Goal: Task Accomplishment & Management: Manage account settings

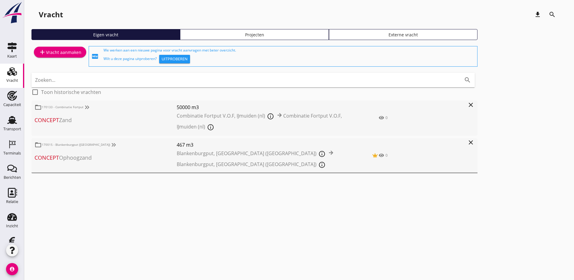
click at [374, 119] on div "add Vracht aanmaken fiber_new We werken aan een nieuwe pagina voor vracht aanvr…" at bounding box center [299, 113] width 536 height 136
click at [11, 117] on use at bounding box center [12, 120] width 10 height 8
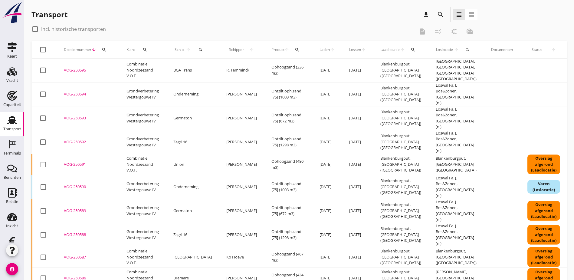
click at [437, 14] on icon "search" at bounding box center [440, 14] width 7 height 7
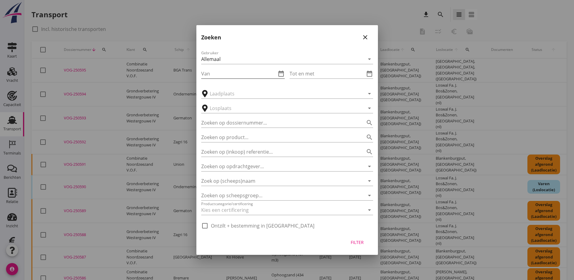
click at [283, 73] on icon "date_range" at bounding box center [281, 73] width 7 height 7
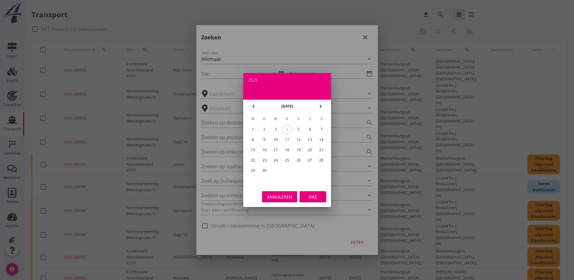
click at [256, 106] on icon "chevron_left" at bounding box center [253, 106] width 7 height 7
click at [310, 161] on div "23" at bounding box center [310, 160] width 10 height 10
type input "[DATE]"
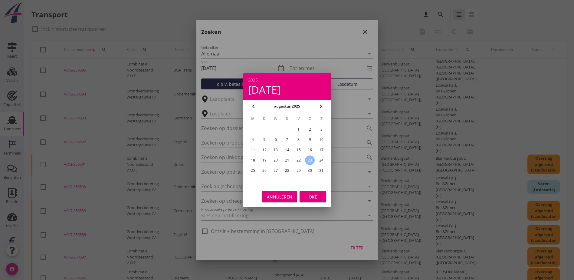
click at [311, 194] on div "Oké" at bounding box center [313, 197] width 17 height 6
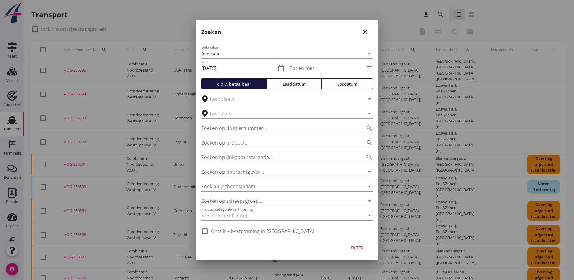
click at [364, 29] on icon "close" at bounding box center [365, 31] width 7 height 7
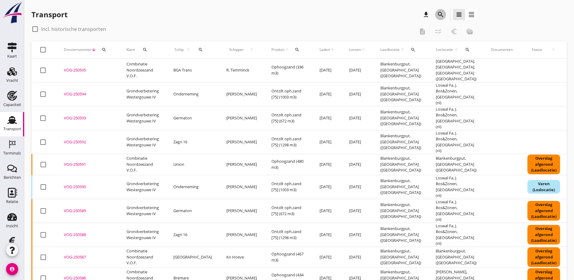
click at [437, 16] on icon "search" at bounding box center [440, 14] width 7 height 7
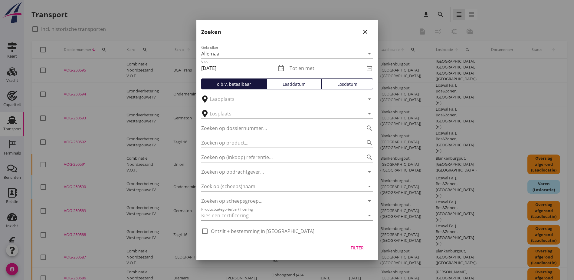
click at [292, 84] on div "Laaddatum" at bounding box center [294, 84] width 49 height 6
click at [336, 82] on div "Losdatum" at bounding box center [347, 84] width 46 height 6
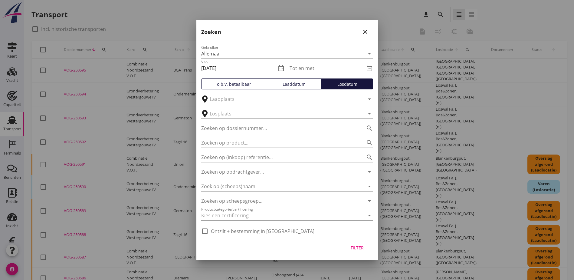
click at [372, 68] on icon "date_range" at bounding box center [369, 68] width 7 height 7
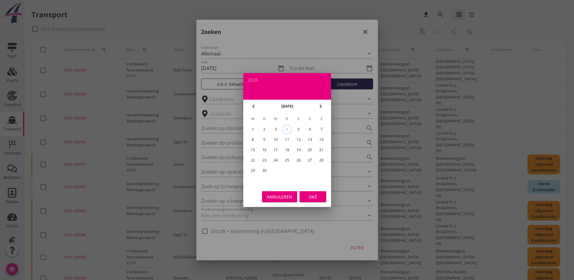
click at [257, 105] on icon "chevron_left" at bounding box center [253, 106] width 7 height 7
click at [323, 170] on div "31" at bounding box center [322, 171] width 10 height 10
type input "[DATE]"
click at [318, 194] on div "Oké" at bounding box center [313, 197] width 17 height 6
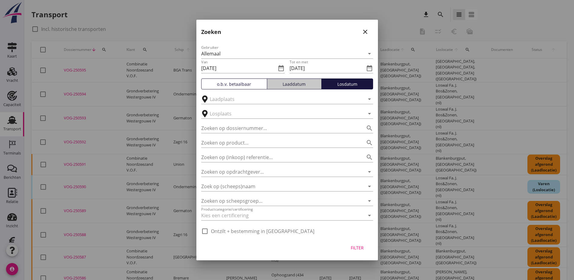
click at [285, 85] on div "Laaddatum" at bounding box center [294, 84] width 49 height 6
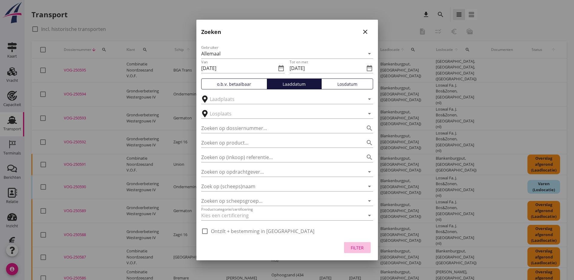
click at [356, 247] on div "Filter" at bounding box center [357, 247] width 17 height 6
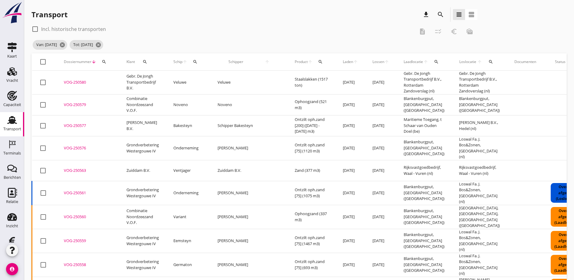
click at [343, 62] on span "Laden" at bounding box center [348, 61] width 10 height 5
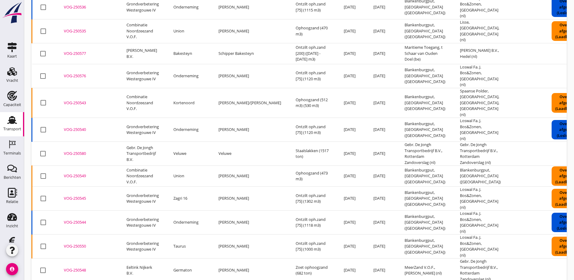
scroll to position [261, 0]
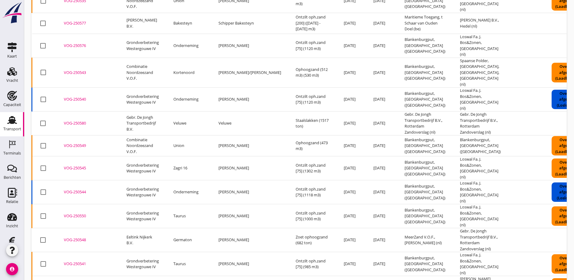
click at [85, 96] on div "VOG-250540" at bounding box center [88, 99] width 48 height 6
click at [84, 96] on div "VOG-250540" at bounding box center [88, 99] width 48 height 6
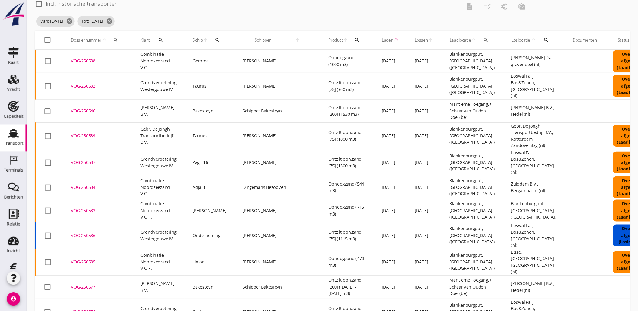
scroll to position [61, 0]
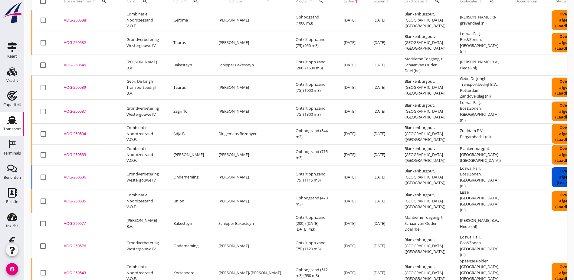
click at [43, 218] on div at bounding box center [43, 223] width 10 height 10
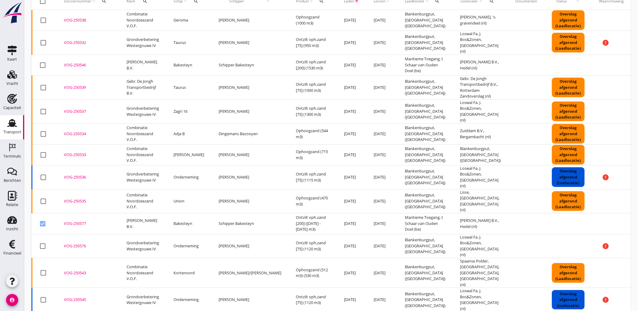
click at [574, 215] on icon "more_horiz" at bounding box center [649, 223] width 17 height 17
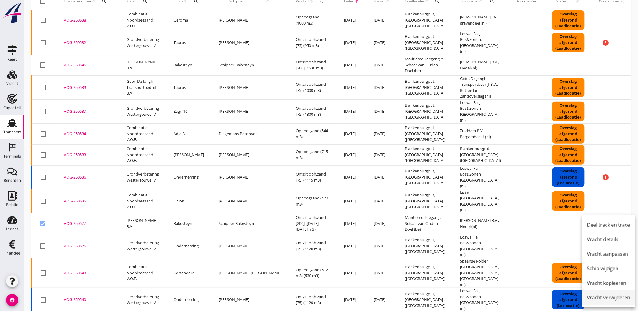
click at [574, 280] on div "Vracht verwijderen" at bounding box center [608, 297] width 43 height 7
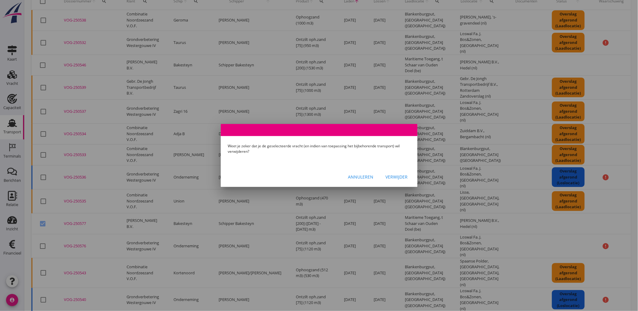
click at [403, 178] on div "Verwijder" at bounding box center [397, 177] width 22 height 6
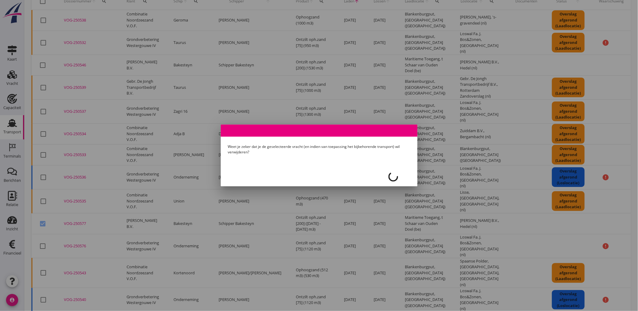
checkbox input "false"
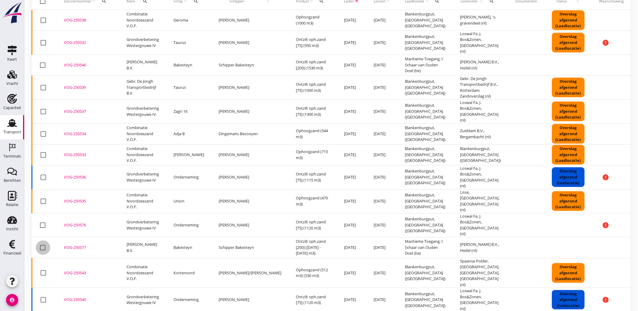
click at [43, 242] on div at bounding box center [43, 247] width 10 height 10
checkbox input "true"
click at [574, 239] on icon "more_horiz" at bounding box center [649, 247] width 17 height 17
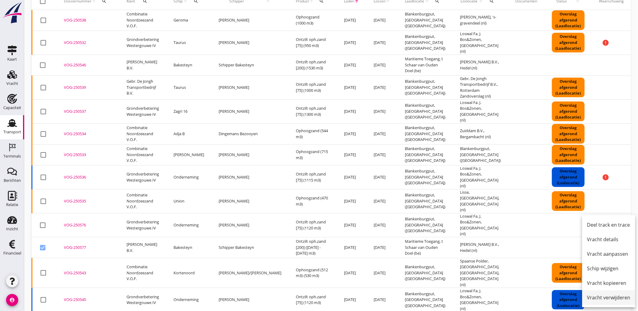
click at [574, 280] on div "Vracht verwijderen" at bounding box center [608, 297] width 43 height 7
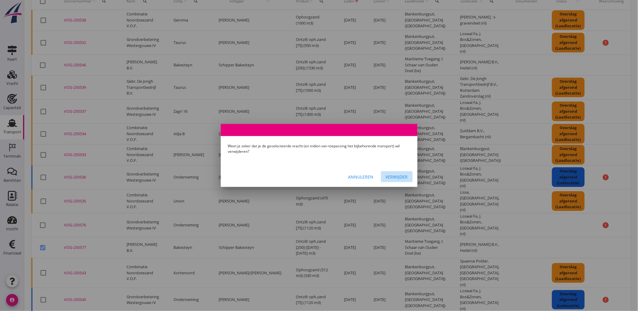
click at [402, 177] on div "Verwijder" at bounding box center [397, 177] width 22 height 6
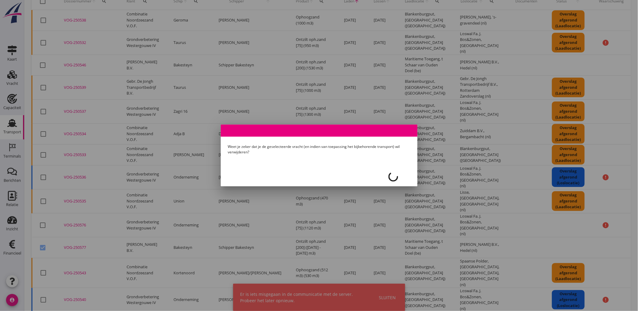
click at [391, 280] on div at bounding box center [319, 155] width 638 height 311
click at [363, 199] on div at bounding box center [319, 155] width 638 height 311
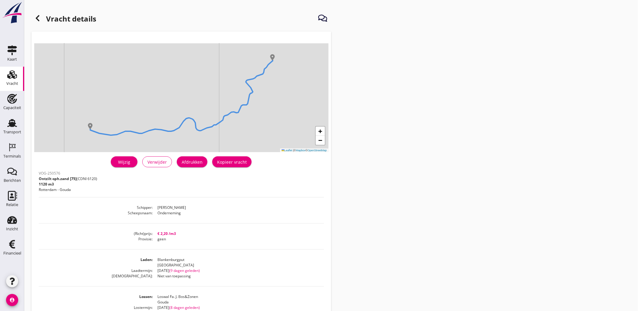
click at [123, 161] on div "Wijzig" at bounding box center [124, 162] width 17 height 6
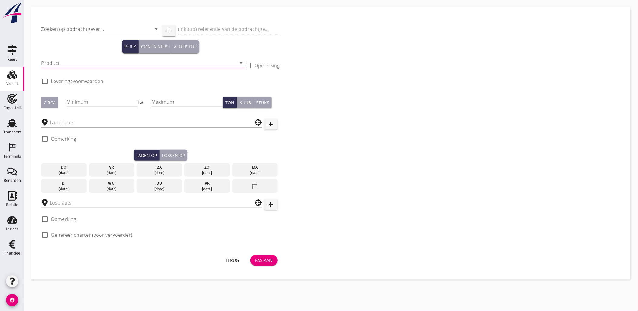
type input "Grondverbetering Westergouwe IV"
type input "Ontzilt oph.zand [75] (6120)"
type input "1120"
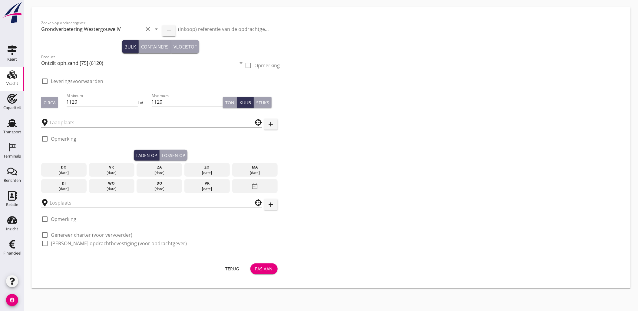
checkbox input "true"
type input "Blankenburgput"
type input "Loswal Fa. J. Bos&Zonen"
checkbox input "true"
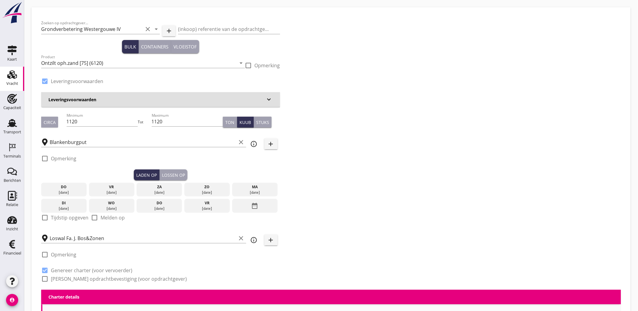
type input "2.2"
radio input "false"
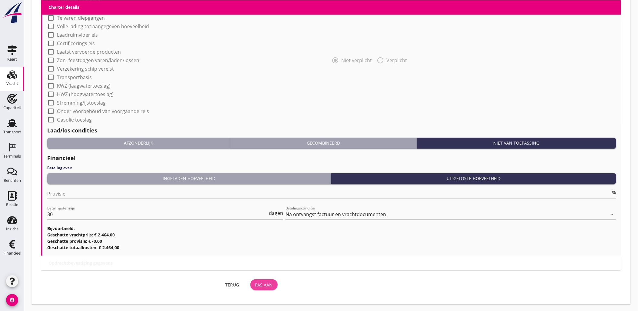
click at [265, 283] on div "Pas aan" at bounding box center [264, 284] width 18 height 6
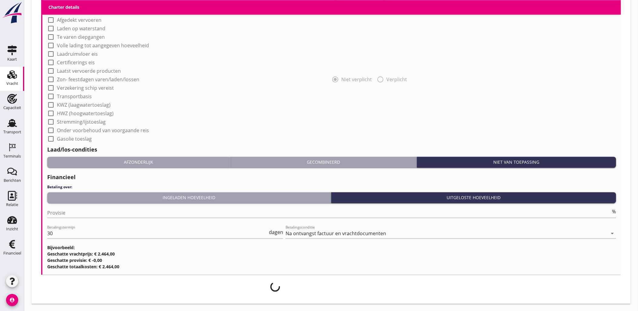
scroll to position [468, 0]
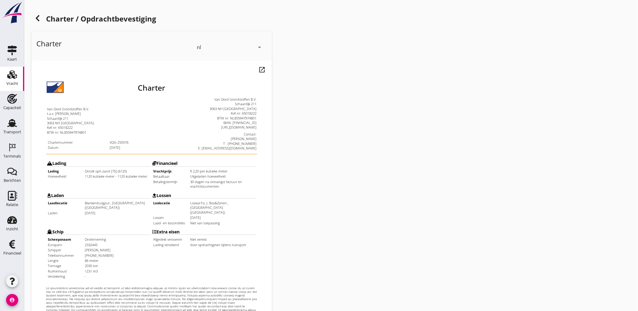
scroll to position [137, 0]
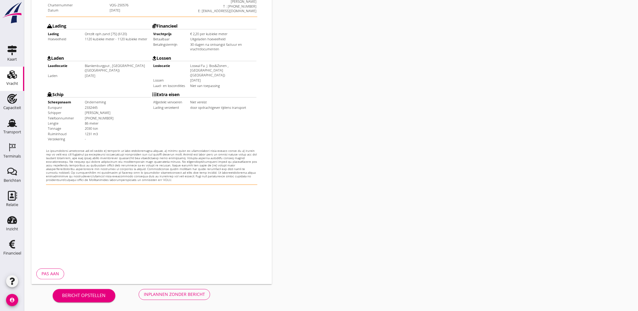
click at [170, 289] on button "Inplannen zonder bericht" at bounding box center [174, 294] width 71 height 11
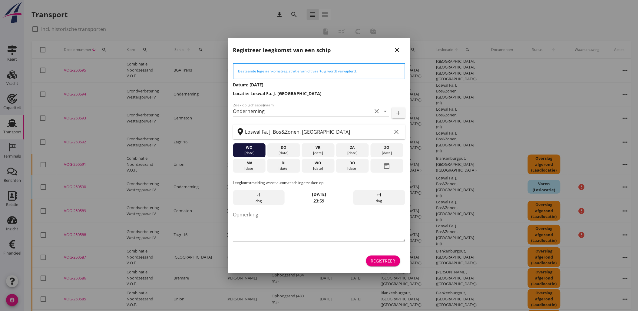
click at [262, 114] on input "Onderneming" at bounding box center [302, 111] width 139 height 10
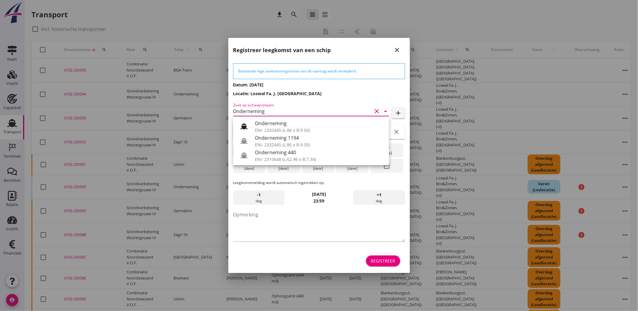
drag, startPoint x: 383, startPoint y: 273, endPoint x: 385, endPoint y: 264, distance: 8.9
click at [384, 273] on div "Bestaande lege aankomstregistratie van dit vaartuig wordt verwijderd. Datum: 05…" at bounding box center [319, 164] width 182 height 215
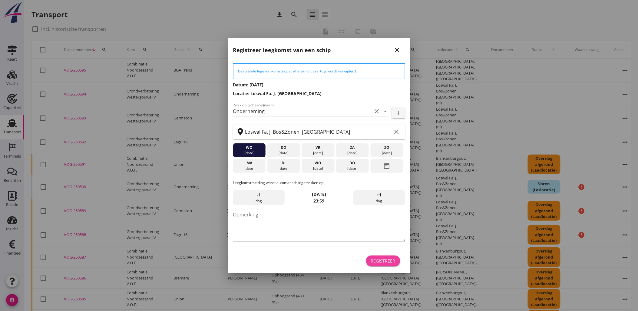
click at [385, 259] on div "Registreer" at bounding box center [383, 260] width 25 height 6
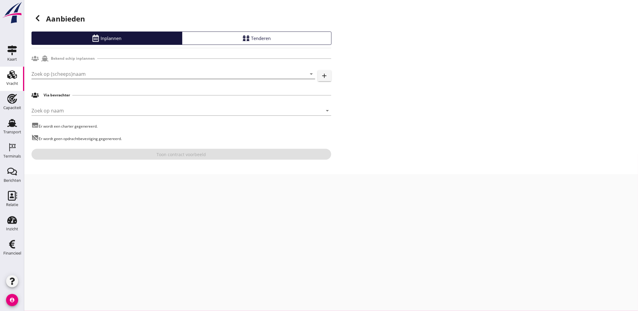
click at [88, 76] on input "Zoek op (scheeps)naam" at bounding box center [164, 74] width 267 height 10
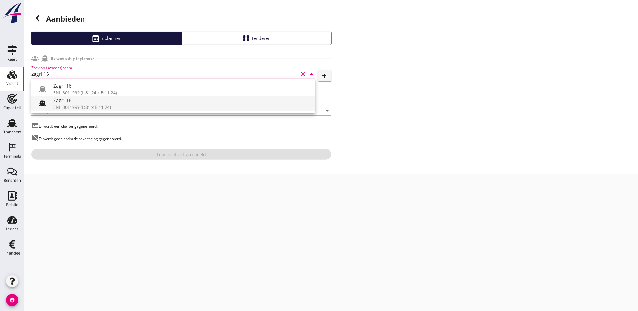
click at [90, 103] on div "Zagri 16" at bounding box center [181, 100] width 257 height 7
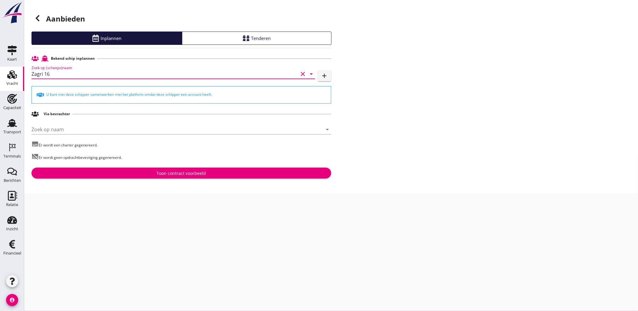
type input "Zagri 16"
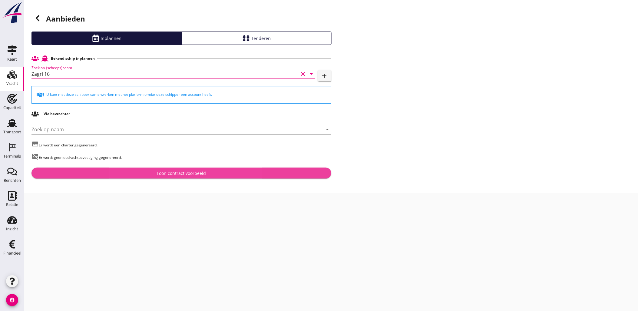
click at [199, 171] on div "Toon contract voorbeeld" at bounding box center [181, 173] width 49 height 6
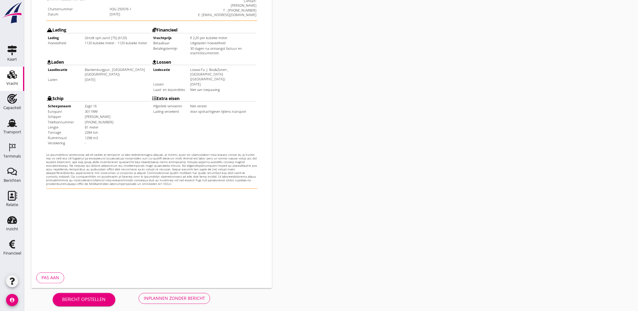
scroll to position [137, 0]
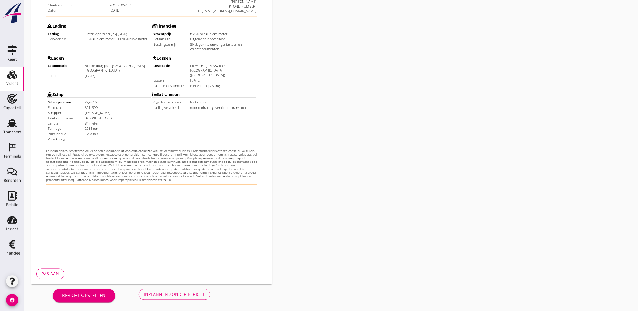
click at [177, 297] on button "Inplannen zonder bericht" at bounding box center [174, 294] width 71 height 11
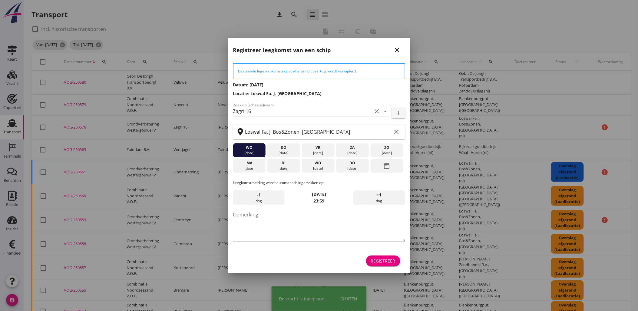
click at [389, 262] on div "Registreer" at bounding box center [383, 260] width 25 height 6
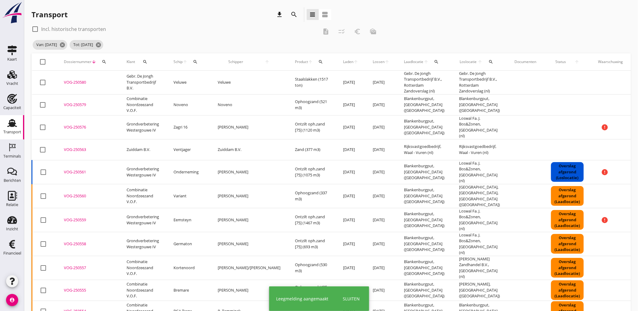
click at [297, 19] on button "search" at bounding box center [294, 14] width 11 height 11
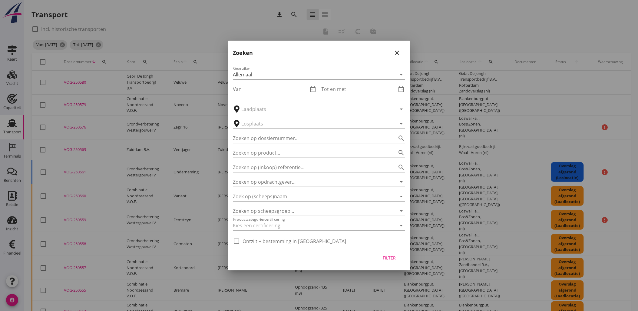
click at [315, 91] on icon "date_range" at bounding box center [312, 88] width 7 height 7
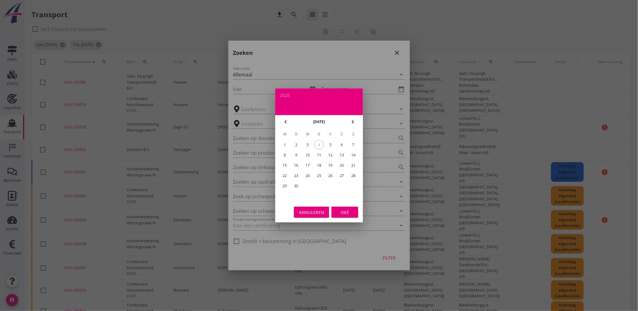
click at [291, 124] on div "[DATE]" at bounding box center [319, 121] width 56 height 9
click at [288, 122] on icon "chevron_left" at bounding box center [285, 121] width 7 height 7
click at [345, 171] on div "23" at bounding box center [342, 176] width 10 height 10
type input "[DATE]"
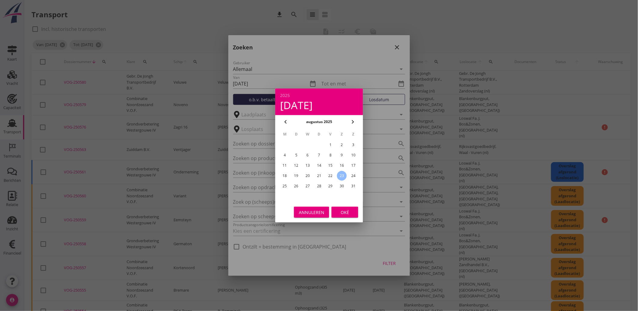
click at [340, 211] on div "Oké" at bounding box center [344, 212] width 17 height 6
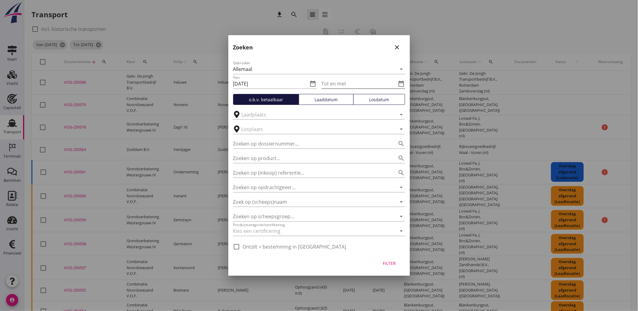
click at [403, 79] on div "Tot en met date_range" at bounding box center [364, 84] width 84 height 10
click at [401, 84] on icon "date_range" at bounding box center [401, 83] width 7 height 7
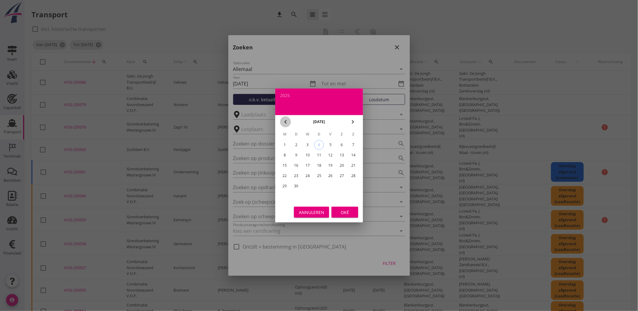
click at [284, 120] on icon "chevron_left" at bounding box center [285, 121] width 7 height 7
drag, startPoint x: 355, startPoint y: 185, endPoint x: 355, endPoint y: 198, distance: 12.7
click at [355, 185] on div "31" at bounding box center [354, 186] width 10 height 10
type input "[DATE]"
click at [352, 215] on button "Oké" at bounding box center [345, 212] width 27 height 11
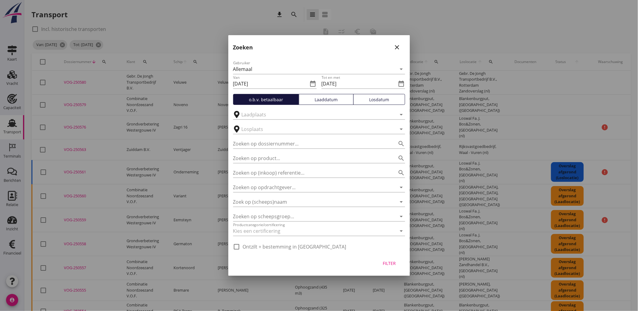
click at [314, 101] on div "Laaddatum" at bounding box center [326, 99] width 49 height 6
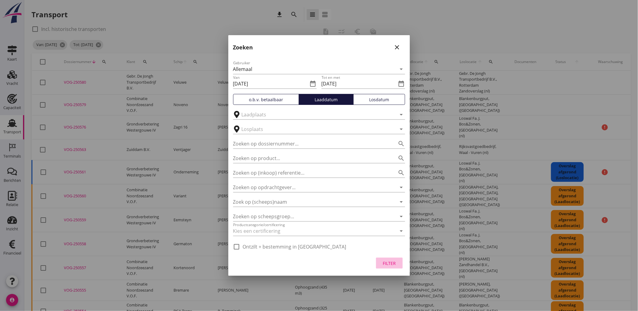
click at [392, 263] on div "Filter" at bounding box center [389, 263] width 17 height 6
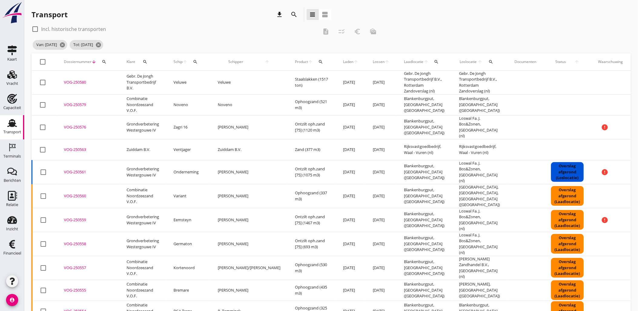
click at [343, 61] on span "Laden" at bounding box center [348, 61] width 10 height 5
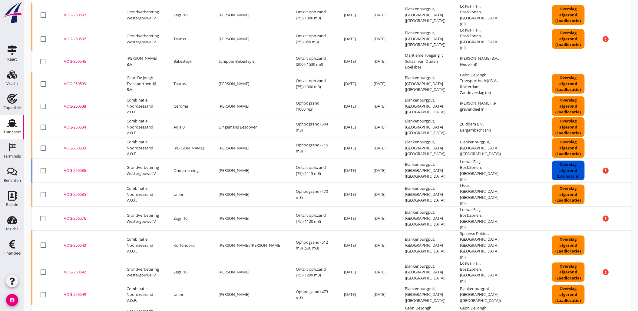
scroll to position [101, 0]
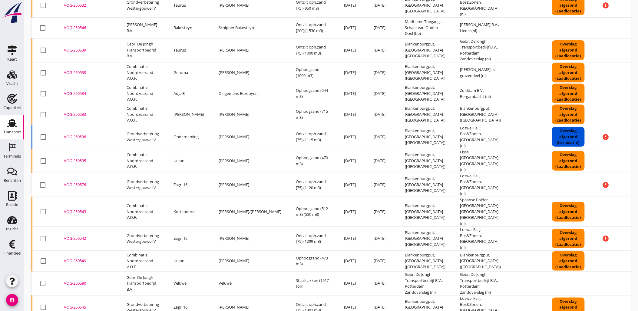
drag, startPoint x: 319, startPoint y: 220, endPoint x: 68, endPoint y: 170, distance: 256.2
click at [68, 170] on tbody "check_box_outline_blank VOG-250537 upload_file Drop hier uw bestand om het aan …" at bounding box center [350, 192] width 636 height 445
drag, startPoint x: 68, startPoint y: 170, endPoint x: 136, endPoint y: 172, distance: 68.2
click at [136, 173] on td "Grondverbetering Westergouwe IV" at bounding box center [142, 185] width 47 height 24
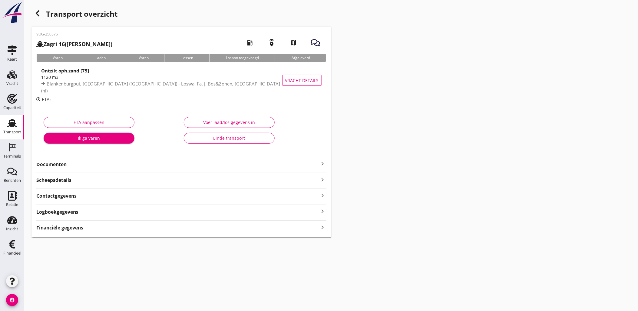
click at [92, 44] on h2 "Zagri 16 (Maarten Bakker)" at bounding box center [74, 44] width 76 height 8
click at [82, 44] on h2 "Zagri 16 (Maarten Bakker)" at bounding box center [74, 44] width 76 height 8
click at [38, 12] on icon "button" at bounding box center [37, 13] width 7 height 7
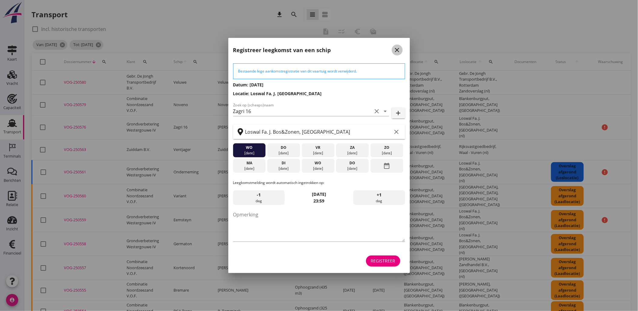
click at [393, 49] on div "close" at bounding box center [397, 49] width 11 height 7
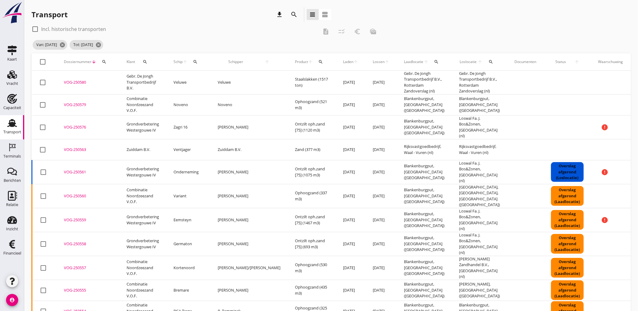
click at [353, 64] on icon "arrow_upward" at bounding box center [355, 61] width 5 height 5
click at [343, 63] on span "Laden" at bounding box center [348, 61] width 10 height 5
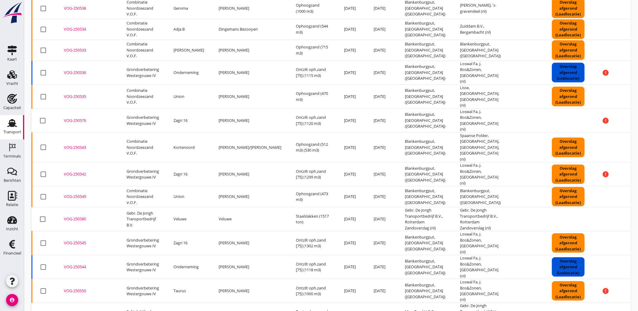
scroll to position [168, 0]
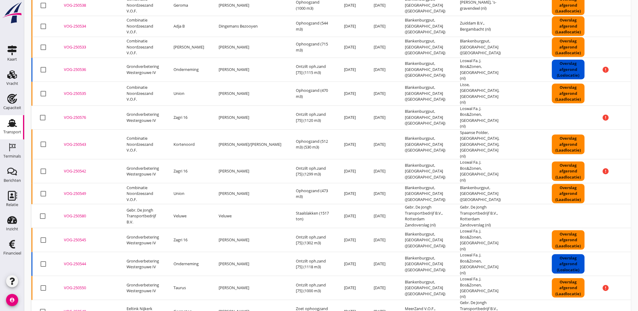
click at [638, 109] on icon "more_horiz" at bounding box center [649, 117] width 17 height 17
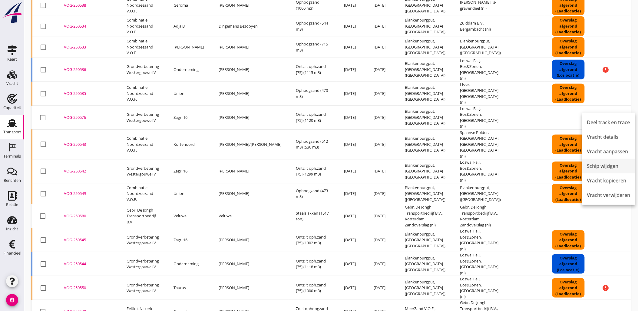
click at [611, 167] on div "Schip wijzigen" at bounding box center [608, 165] width 43 height 7
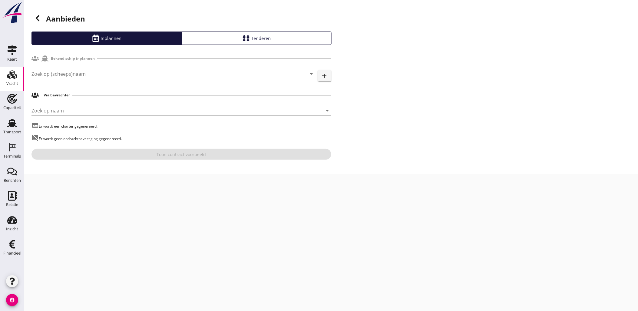
click at [84, 71] on input "Zoek op (scheeps)naam" at bounding box center [164, 74] width 267 height 10
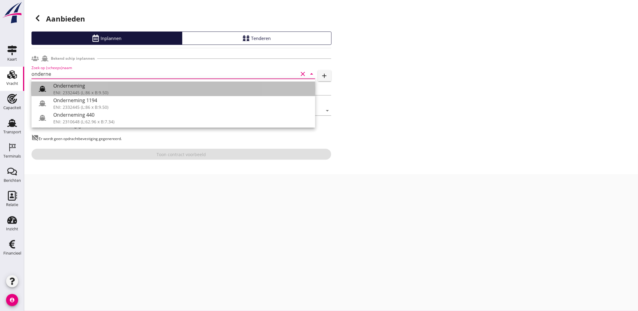
click at [84, 82] on div "Onderneming" at bounding box center [181, 85] width 257 height 7
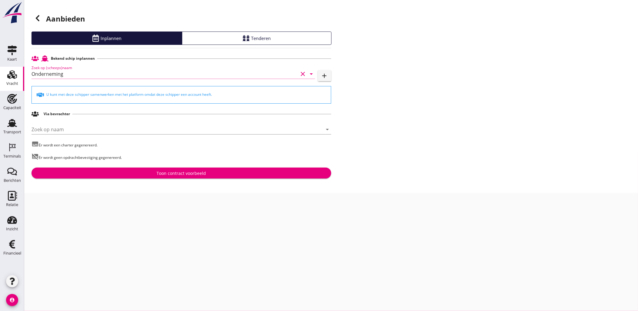
type input "Onderneming"
click at [179, 173] on div "Toon contract voorbeeld" at bounding box center [181, 173] width 49 height 6
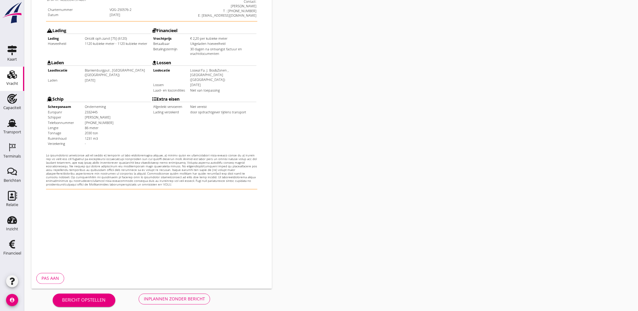
scroll to position [137, 0]
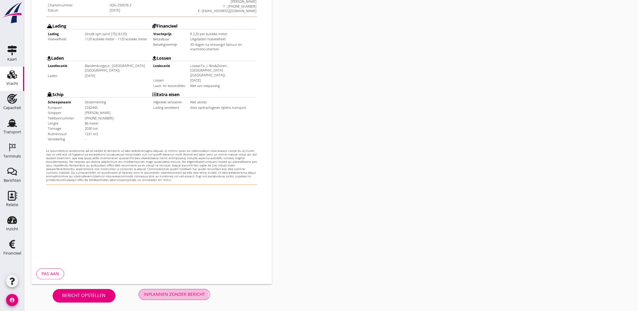
click at [168, 297] on button "Inplannen zonder bericht" at bounding box center [174, 294] width 71 height 11
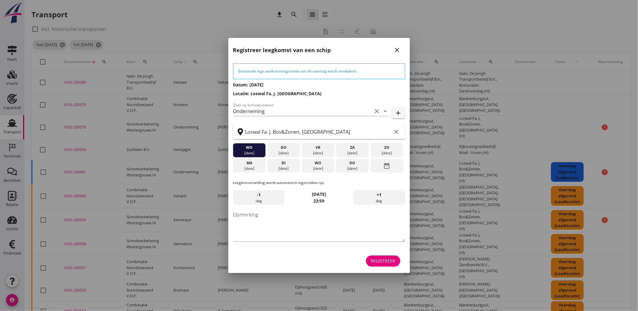
click at [395, 261] on div "Registreer" at bounding box center [383, 260] width 25 height 6
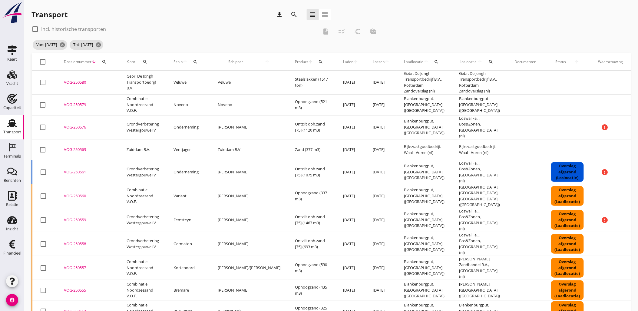
click at [343, 63] on span "Laden" at bounding box center [348, 61] width 10 height 5
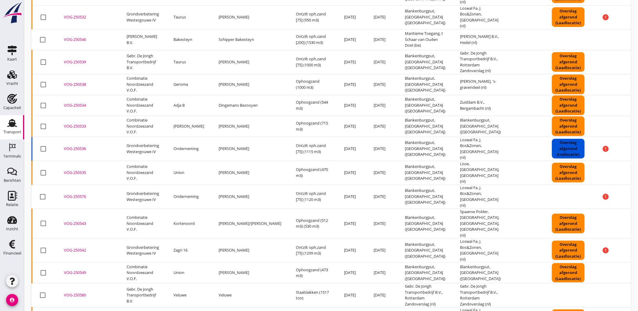
scroll to position [101, 0]
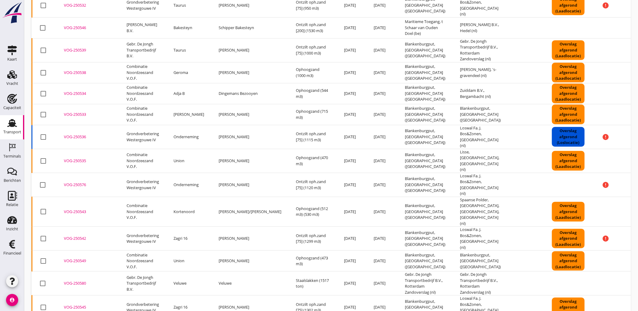
click at [83, 182] on div "VOG-250576" at bounding box center [88, 185] width 48 height 6
click at [80, 235] on div "VOG-250542" at bounding box center [88, 238] width 48 height 6
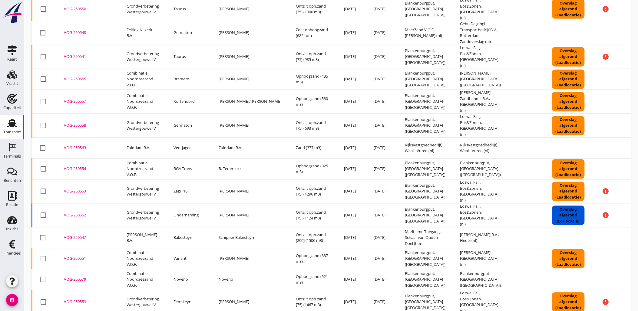
scroll to position [448, 0]
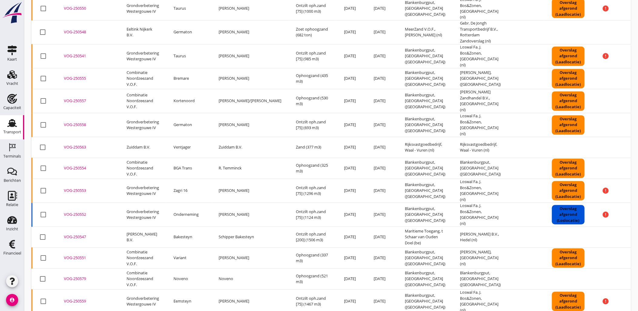
click at [82, 144] on div "VOG-250563" at bounding box center [88, 147] width 48 height 6
drag, startPoint x: 78, startPoint y: 188, endPoint x: 171, endPoint y: 110, distance: 121.5
click at [78, 234] on div "VOG-250547" at bounding box center [88, 237] width 48 height 6
drag, startPoint x: 79, startPoint y: 250, endPoint x: 81, endPoint y: 264, distance: 14.3
click at [79, 298] on div "VOG-250559" at bounding box center [88, 301] width 48 height 6
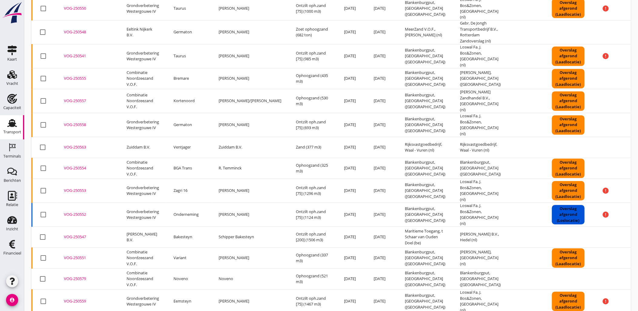
click at [82, 298] on div "VOG-250559" at bounding box center [88, 301] width 48 height 6
click at [71, 298] on div "VOG-250559" at bounding box center [88, 301] width 48 height 6
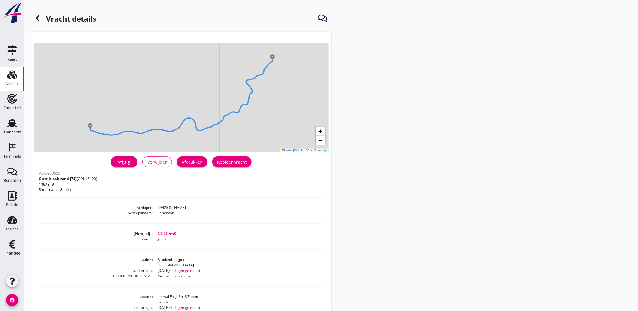
click at [131, 164] on div "Wijzig" at bounding box center [124, 162] width 17 height 6
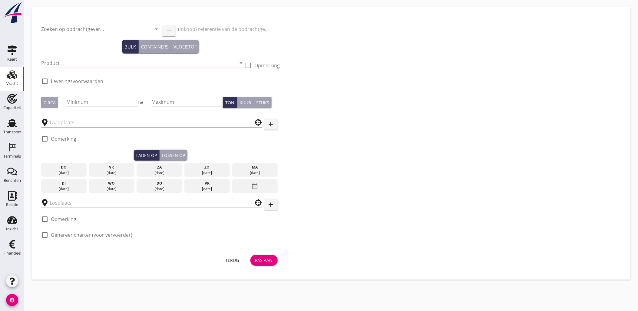
type input "Grondverbetering Westergouwe IV"
type input "Ontzilt oph.zand [75] (6120)"
type input "1505"
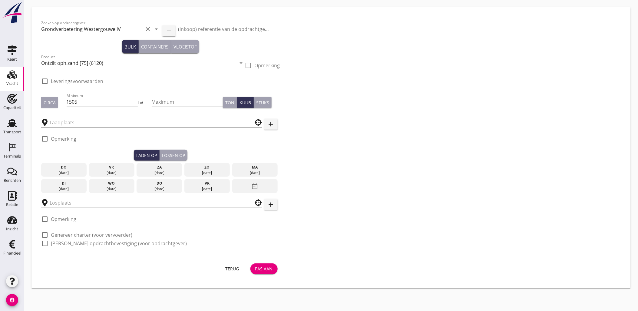
checkbox input "true"
type input "Blankenburgput"
type input "Loswal Fa. J. Bos&Zonen"
checkbox input "true"
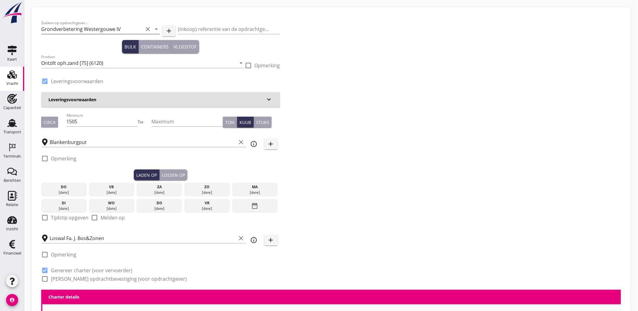
type input "2.2"
radio input "false"
click at [83, 29] on input "Grondverbetering Westergouwe IV" at bounding box center [92, 29] width 102 height 10
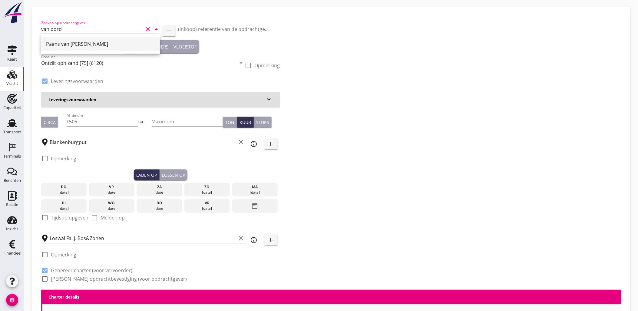
click at [79, 38] on div "Paans van [PERSON_NAME]" at bounding box center [100, 44] width 109 height 15
type input "Paans van [PERSON_NAME]"
click at [151, 67] on input "Ontzilt oph.zand [75] (6120)" at bounding box center [138, 63] width 195 height 10
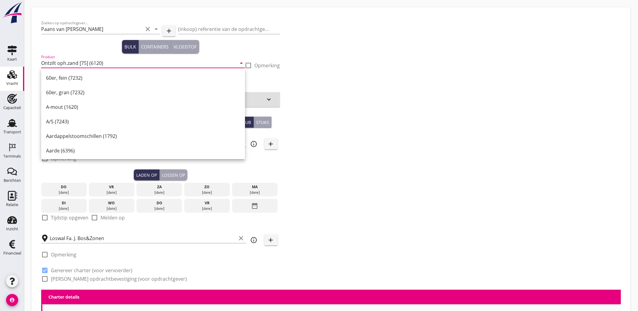
click at [372, 51] on div "Zoeken op opdrachtgever... Paans van Oord clear arrow_drop_down add (inkoop) re…" at bounding box center [331, 153] width 585 height 273
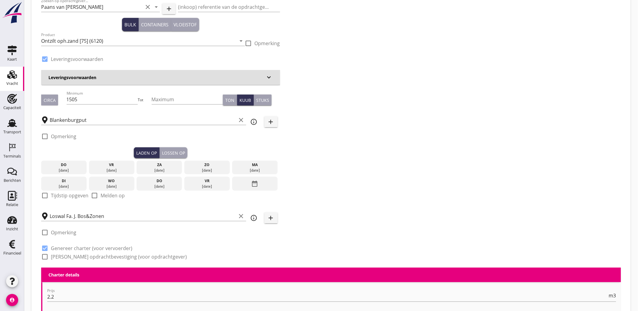
scroll to position [67, 0]
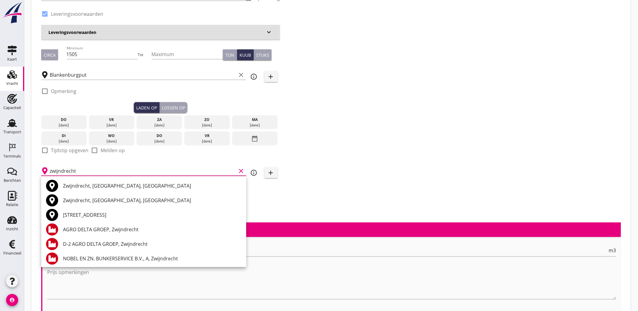
drag, startPoint x: 127, startPoint y: 186, endPoint x: 133, endPoint y: 186, distance: 6.1
click at [127, 186] on div "Zwijndrecht, [GEOGRAPHIC_DATA], [GEOGRAPHIC_DATA]" at bounding box center [152, 185] width 178 height 7
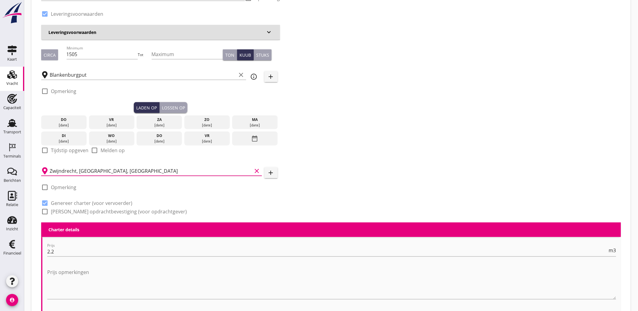
type input "Zwijndrecht, [GEOGRAPHIC_DATA], [GEOGRAPHIC_DATA]"
click at [428, 174] on div "Zoeken op opdrachtgever... Paans van Oord clear arrow_drop_down add (inkoop) re…" at bounding box center [331, 86] width 585 height 273
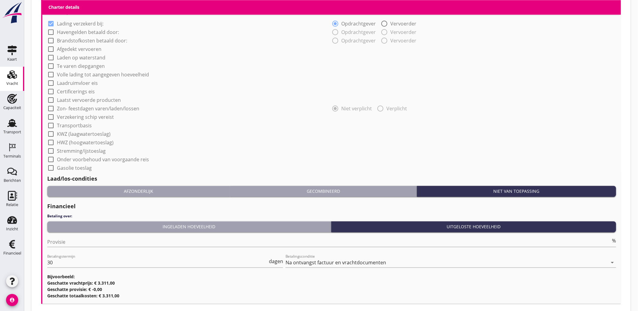
scroll to position [473, 0]
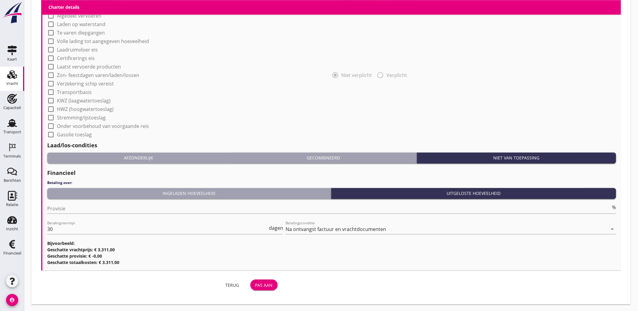
click at [268, 283] on div "Pas aan" at bounding box center [264, 285] width 18 height 6
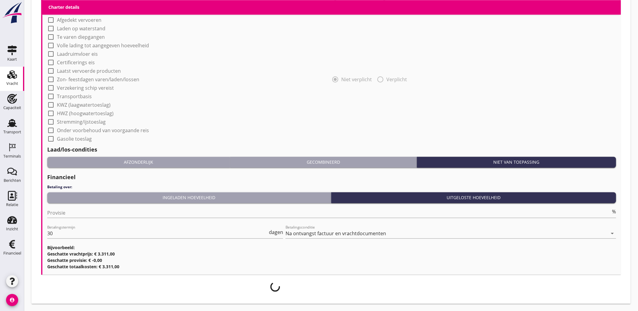
scroll to position [468, 0]
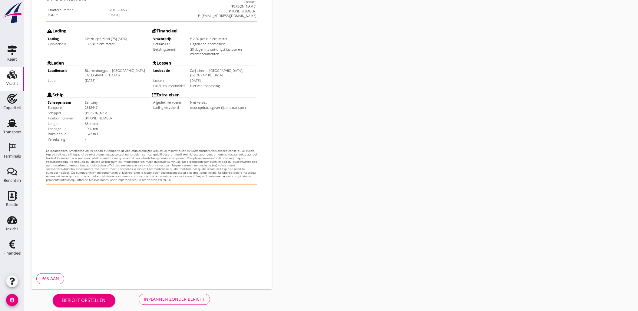
scroll to position [137, 0]
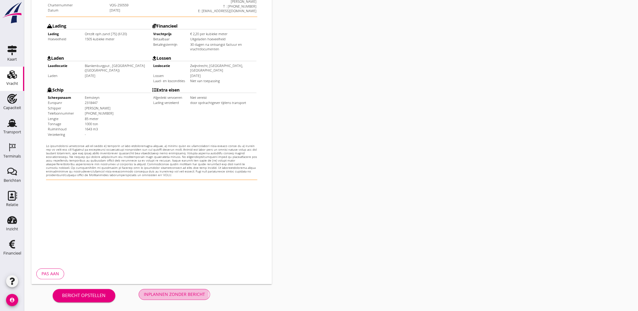
click at [180, 292] on div "Inplannen zonder bericht" at bounding box center [174, 294] width 61 height 6
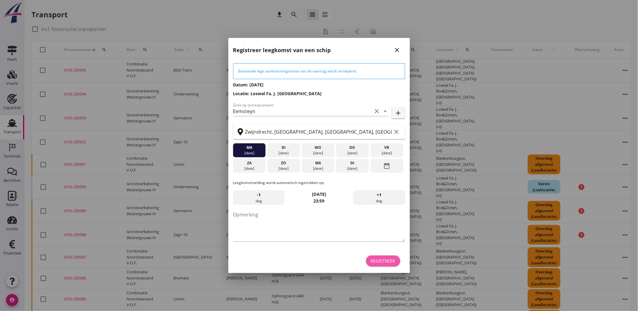
click at [386, 263] on div "Registreer" at bounding box center [383, 260] width 25 height 6
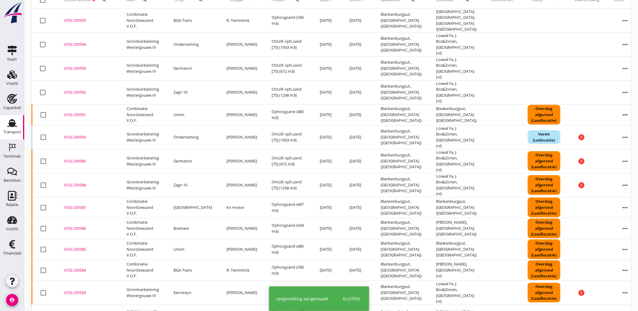
scroll to position [67, 0]
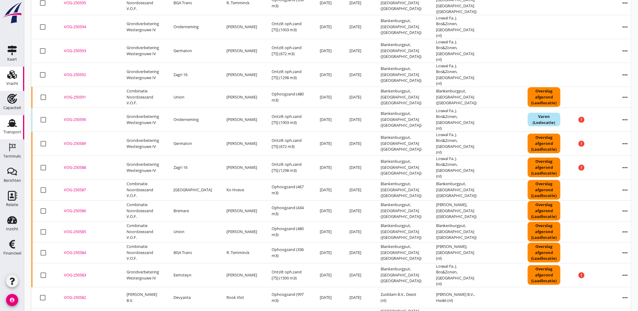
drag, startPoint x: 12, startPoint y: 76, endPoint x: 20, endPoint y: 76, distance: 7.9
click at [12, 76] on use at bounding box center [12, 74] width 10 height 8
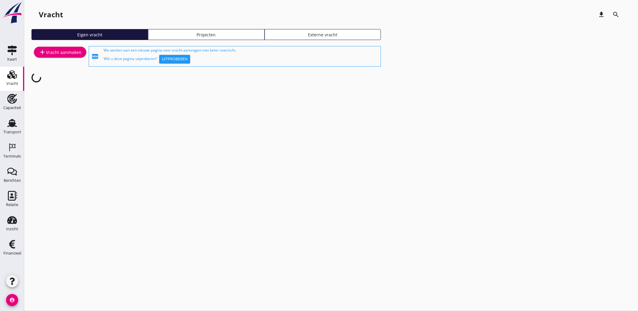
click at [190, 35] on div "Projecten" at bounding box center [206, 34] width 111 height 6
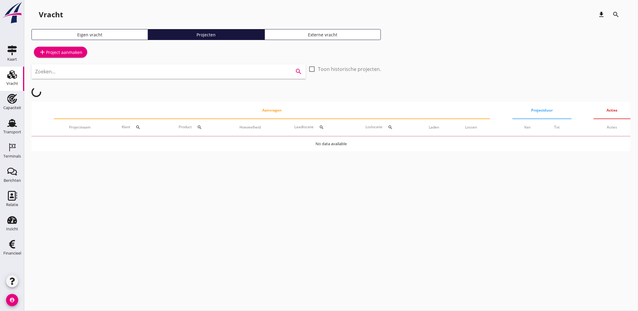
click at [193, 73] on input "Zoeken..." at bounding box center [160, 72] width 250 height 10
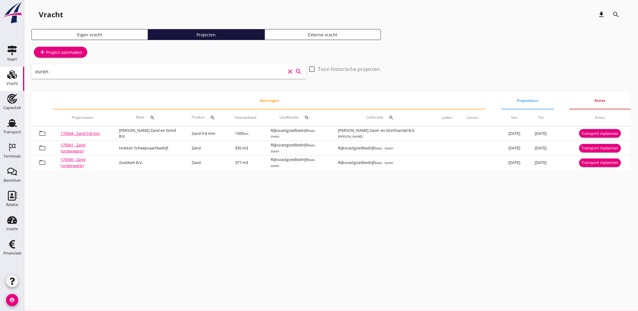
type input "vuren"
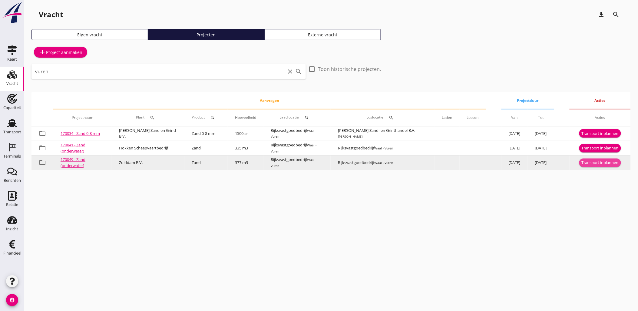
click at [596, 161] on div "Transport inplannen" at bounding box center [600, 163] width 37 height 6
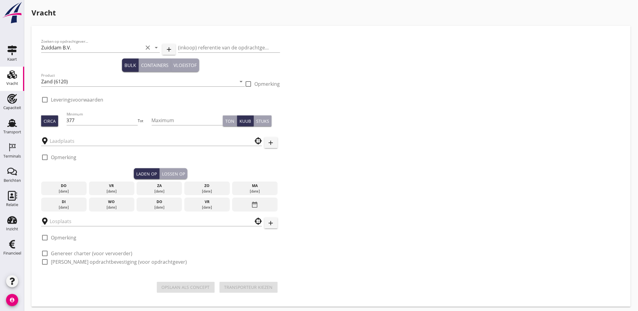
type input "Rijksvastgoedbedrijf"
checkbox input "true"
type input "Rijksvastgoedbedrijf"
checkbox input "true"
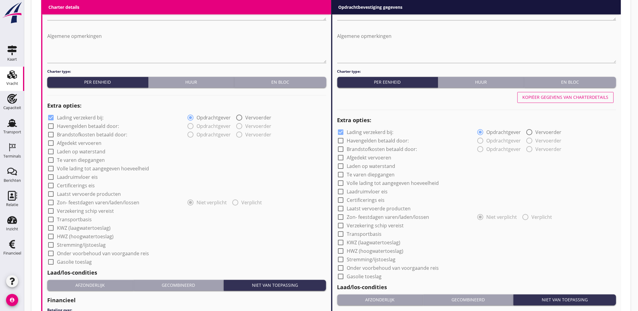
scroll to position [491, 0]
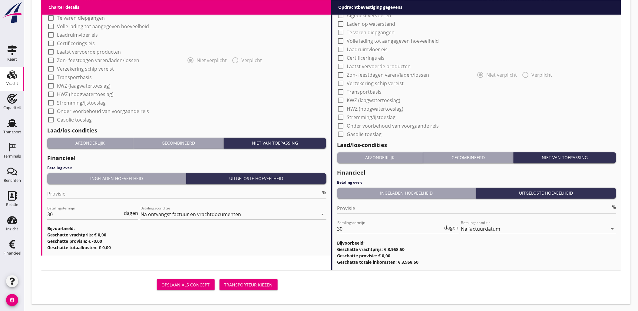
click at [249, 283] on div "Transporteur kiezen" at bounding box center [248, 284] width 48 height 6
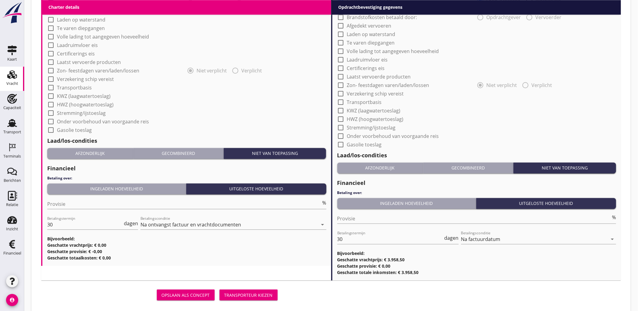
scroll to position [501, 0]
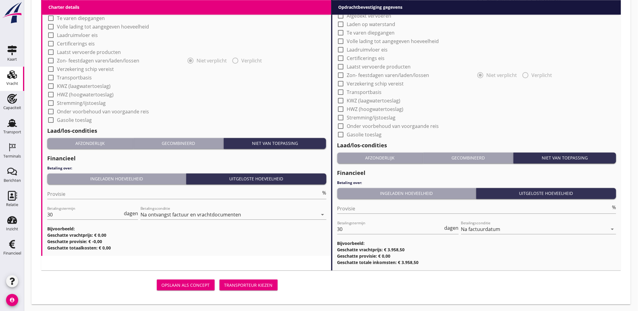
click at [250, 283] on div "Transporteur kiezen" at bounding box center [248, 285] width 48 height 6
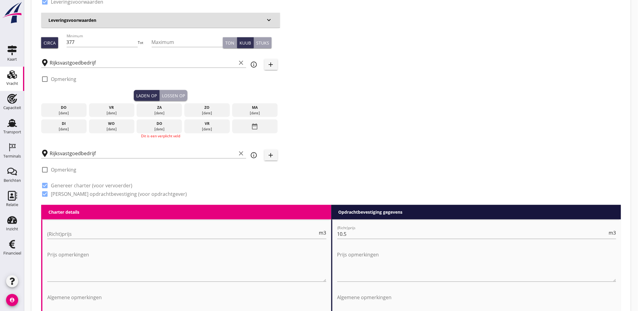
scroll to position [97, 0]
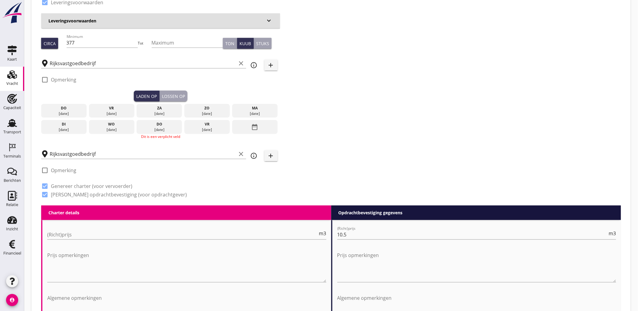
click at [264, 130] on div "date_range" at bounding box center [254, 127] width 45 height 14
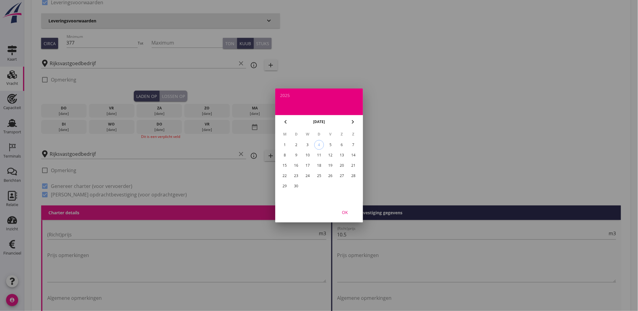
click at [285, 123] on icon "chevron_left" at bounding box center [285, 121] width 7 height 7
click at [292, 185] on div "26" at bounding box center [296, 186] width 10 height 10
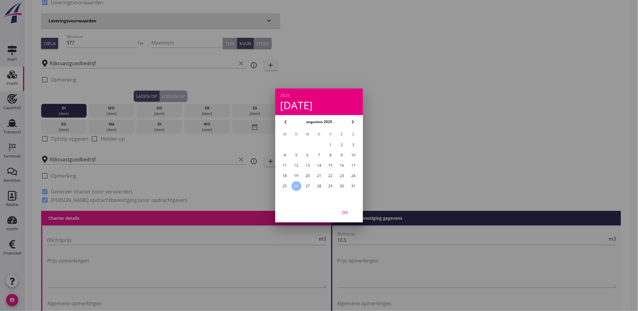
click at [348, 208] on button "OK" at bounding box center [345, 212] width 27 height 11
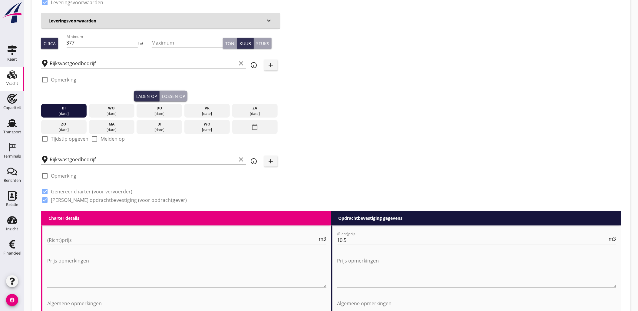
click at [182, 98] on div "Lossen op" at bounding box center [173, 96] width 23 height 6
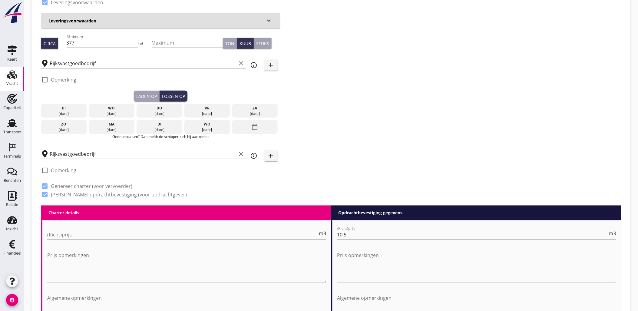
click at [261, 131] on div "date_range" at bounding box center [254, 127] width 45 height 14
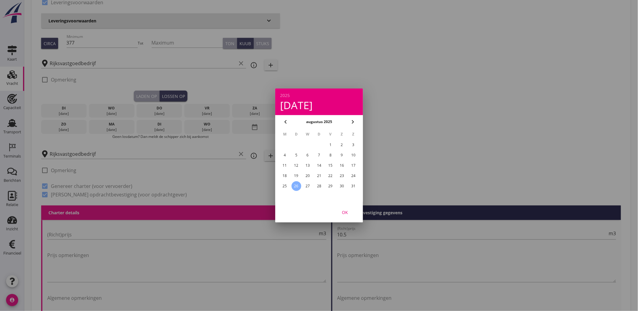
click at [297, 184] on div "26" at bounding box center [296, 186] width 10 height 10
click at [349, 213] on div "OK" at bounding box center [344, 212] width 17 height 6
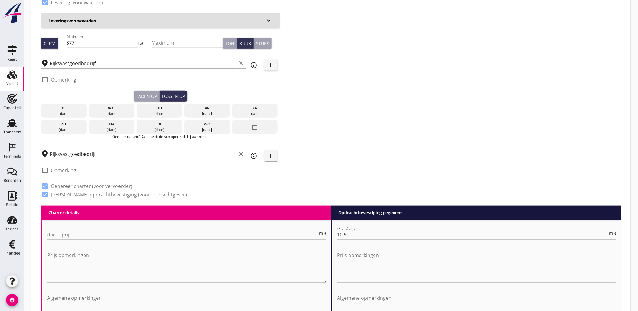
click at [66, 114] on div "26 aug." at bounding box center [64, 113] width 42 height 5
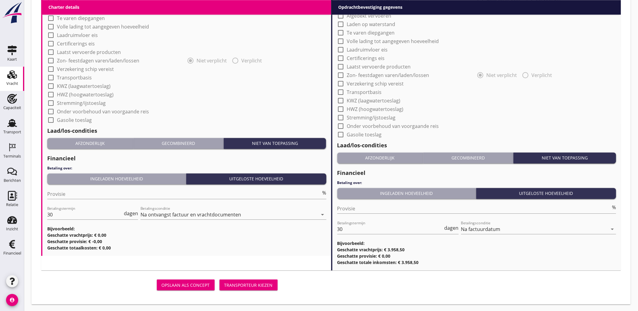
click at [256, 283] on div "Transporteur kiezen" at bounding box center [248, 285] width 48 height 6
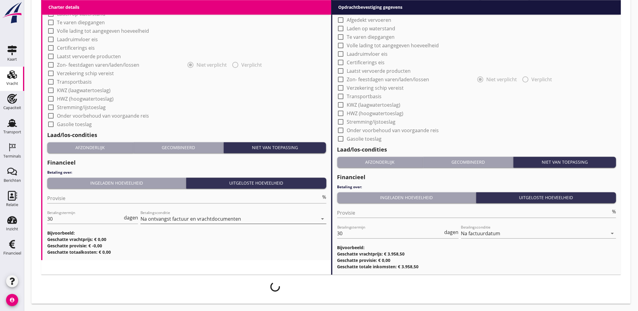
scroll to position [512, 0]
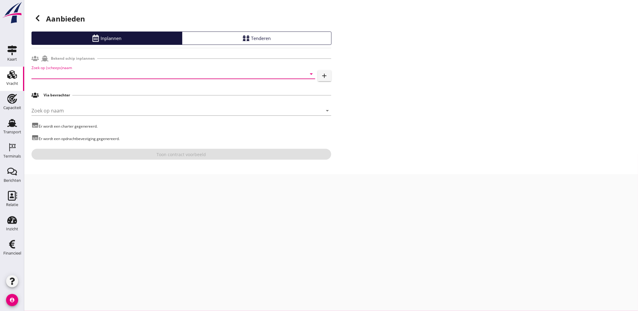
click at [41, 71] on input "Zoek op (scheeps)naam" at bounding box center [164, 74] width 267 height 10
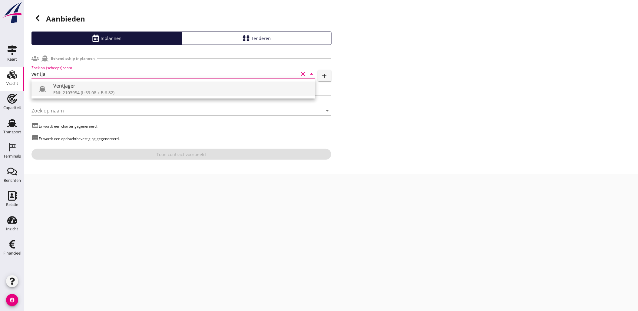
click at [55, 88] on div "Ventjager" at bounding box center [181, 85] width 257 height 7
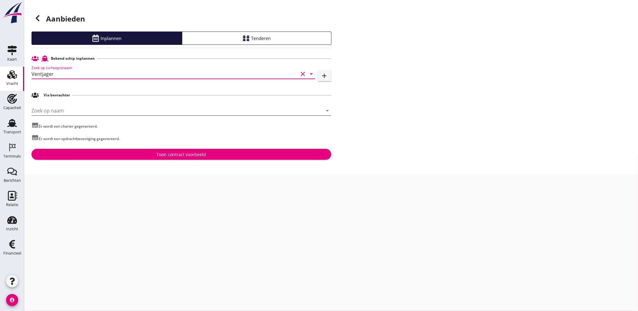
type input "Ventjager"
click at [80, 111] on input "Zoek op naam" at bounding box center [172, 111] width 283 height 10
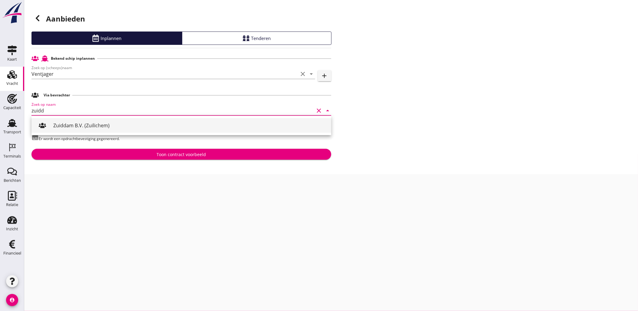
click at [83, 124] on div "Zuiddam B.V. (Zuilichem)" at bounding box center [189, 125] width 273 height 7
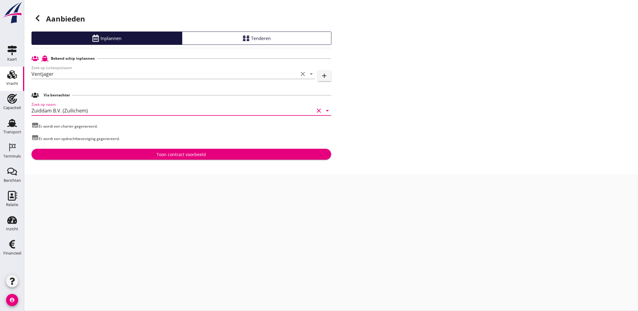
type input "Zuiddam B.V. (Zuilichem)"
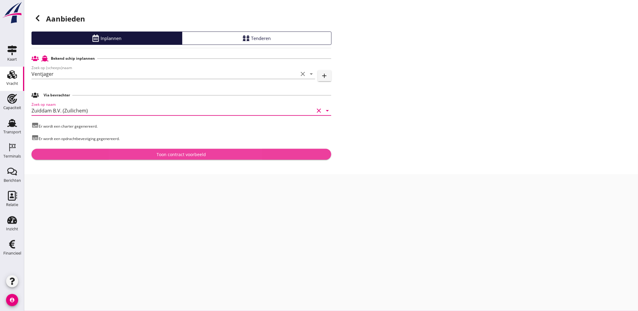
click at [171, 156] on div "Toon contract voorbeeld" at bounding box center [181, 154] width 49 height 6
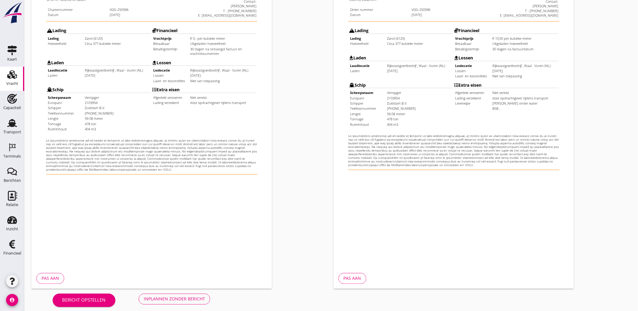
scroll to position [137, 0]
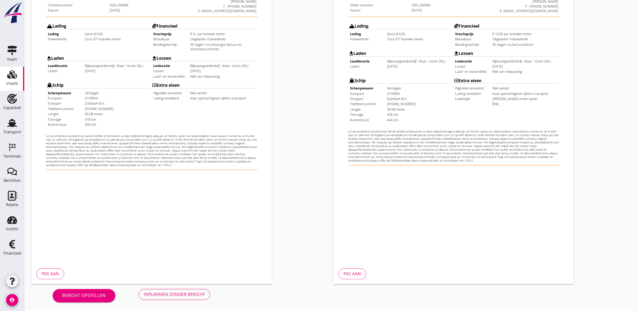
click at [198, 292] on div "Inplannen zonder bericht" at bounding box center [174, 294] width 61 height 6
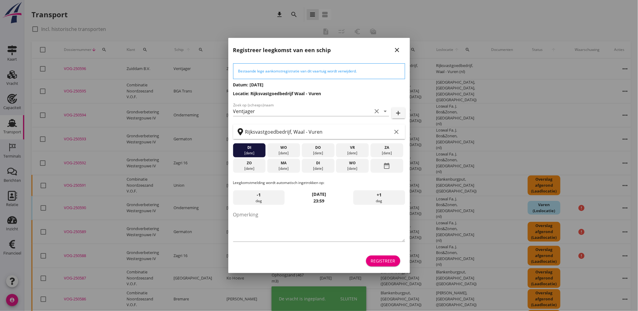
click at [381, 259] on div "Registreer" at bounding box center [383, 260] width 25 height 6
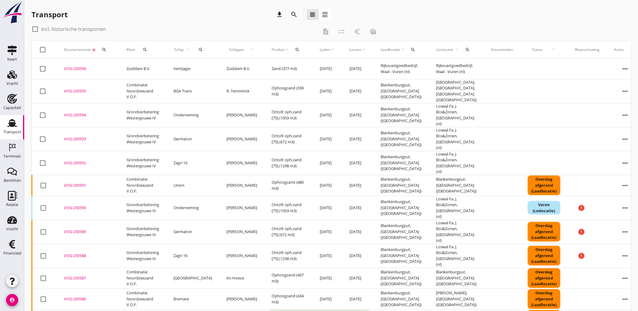
click at [14, 126] on use at bounding box center [12, 123] width 10 height 8
click at [9, 124] on icon "Transport" at bounding box center [12, 123] width 10 height 10
click at [13, 79] on div "Vracht" at bounding box center [12, 83] width 12 height 8
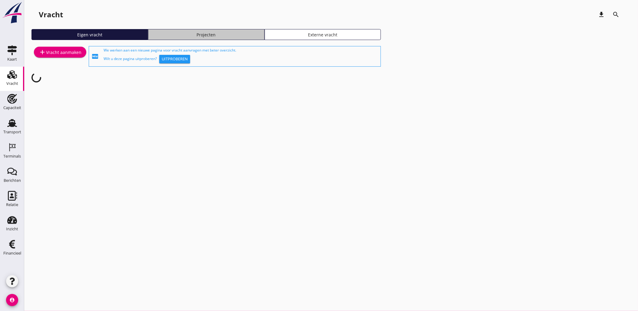
click at [176, 35] on div "Projecten" at bounding box center [206, 34] width 111 height 6
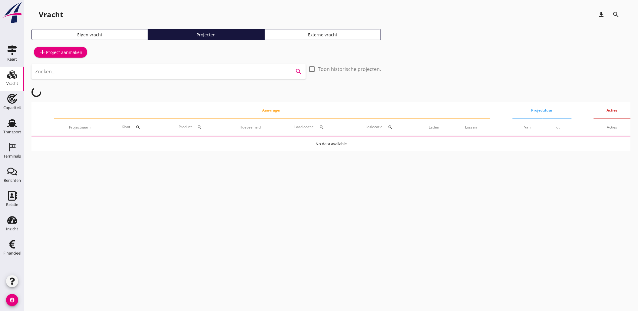
click at [166, 71] on input "Zoeken..." at bounding box center [160, 72] width 250 height 10
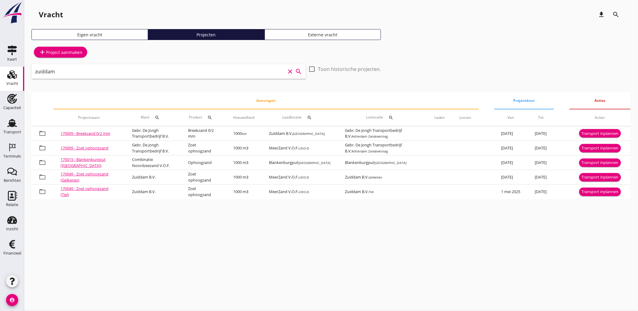
drag, startPoint x: 50, startPoint y: 68, endPoint x: -2, endPoint y: 65, distance: 51.5
click at [0, 65] on html "arrow_drop_down check Maritieme Toegang, t Schaar van Ouden Doel Rijksvastgoedb…" at bounding box center [319, 155] width 638 height 311
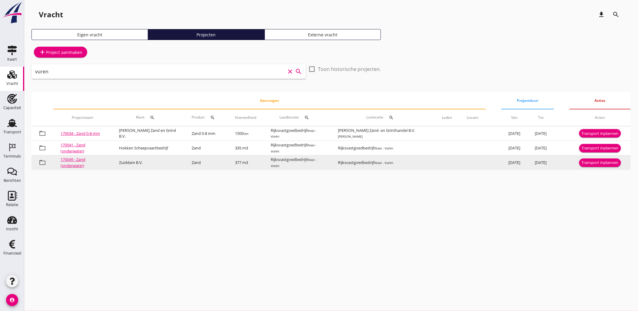
type input "vuren"
click at [598, 164] on div "Transport inplannen" at bounding box center [600, 163] width 37 height 6
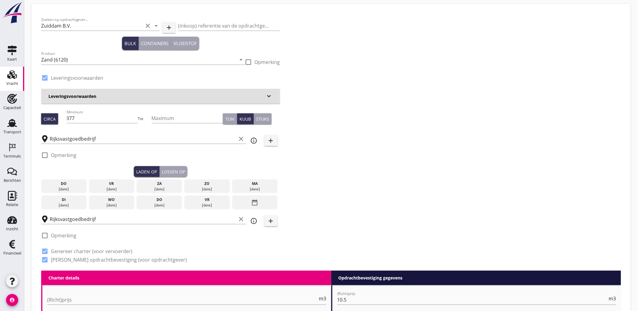
scroll to position [34, 0]
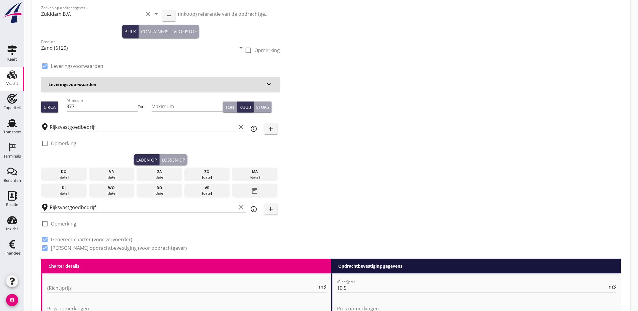
click at [255, 192] on icon "date_range" at bounding box center [254, 190] width 7 height 11
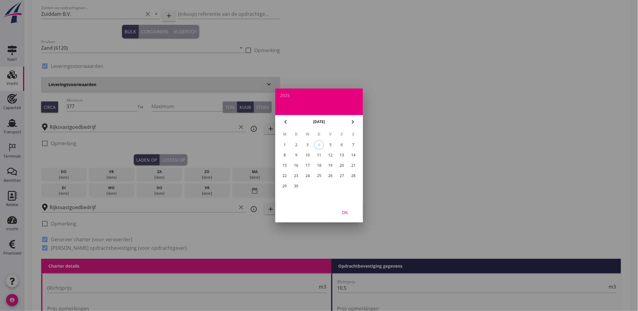
click at [289, 118] on icon "chevron_left" at bounding box center [285, 121] width 7 height 7
click at [294, 184] on div "26" at bounding box center [296, 186] width 10 height 10
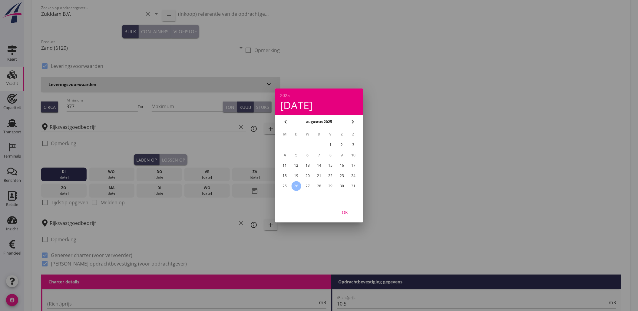
click at [346, 209] on div "OK" at bounding box center [344, 212] width 17 height 6
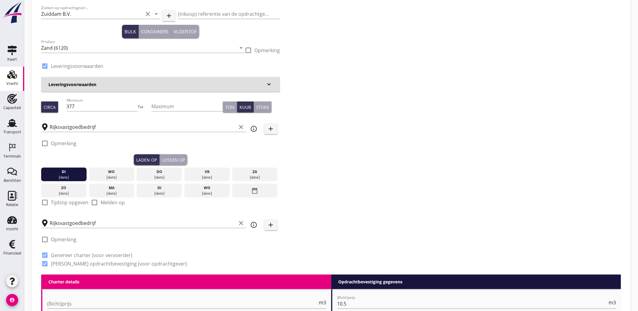
click at [174, 162] on div "Lossen op" at bounding box center [173, 160] width 23 height 6
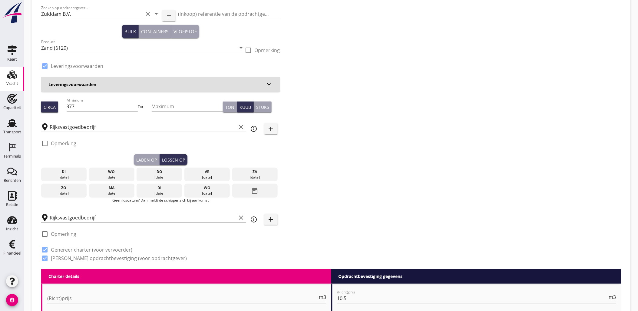
click at [253, 190] on icon "date_range" at bounding box center [254, 190] width 7 height 11
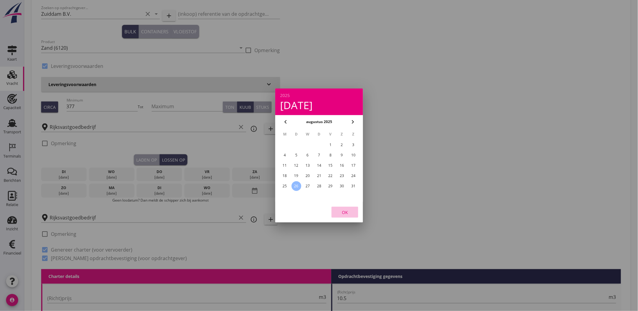
click at [347, 214] on div "OK" at bounding box center [344, 212] width 17 height 6
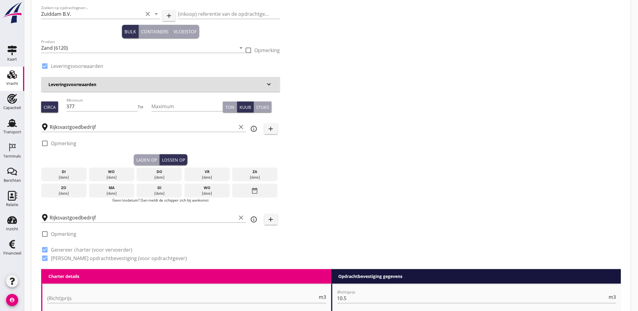
click at [73, 175] on div "26 aug." at bounding box center [64, 176] width 42 height 5
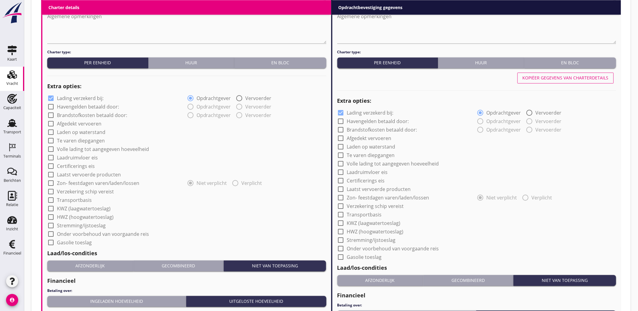
scroll to position [517, 0]
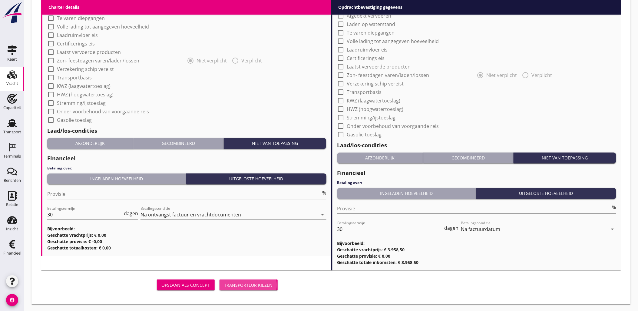
click at [272, 285] on div "Transporteur kiezen" at bounding box center [248, 285] width 48 height 6
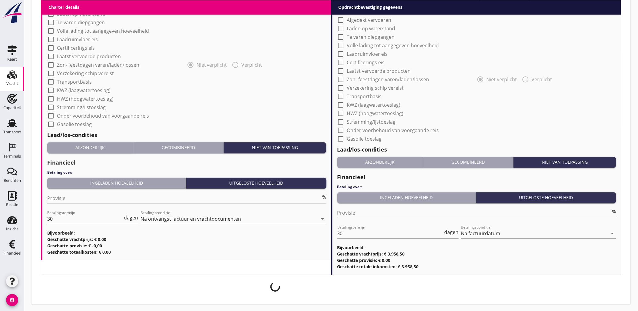
scroll to position [512, 0]
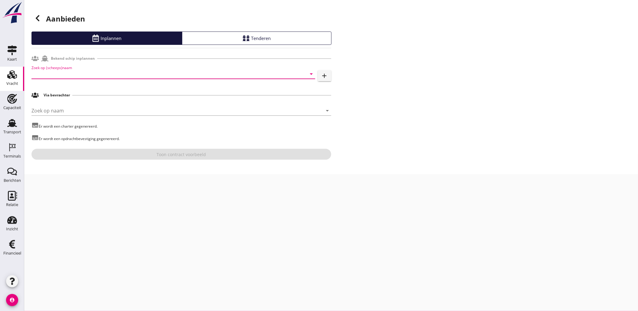
click at [99, 72] on input "Zoek op (scheeps)naam" at bounding box center [164, 74] width 267 height 10
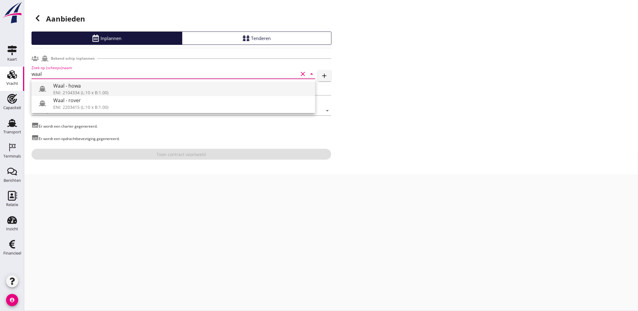
click at [120, 88] on div "Waal - howa" at bounding box center [181, 85] width 257 height 7
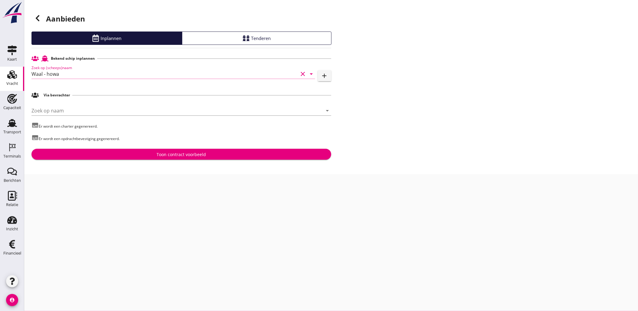
type input "Waal - howa"
click at [95, 105] on div "Zoek op naam arrow_drop_down" at bounding box center [181, 111] width 300 height 19
click at [96, 107] on input "Zoek op naam" at bounding box center [172, 111] width 283 height 10
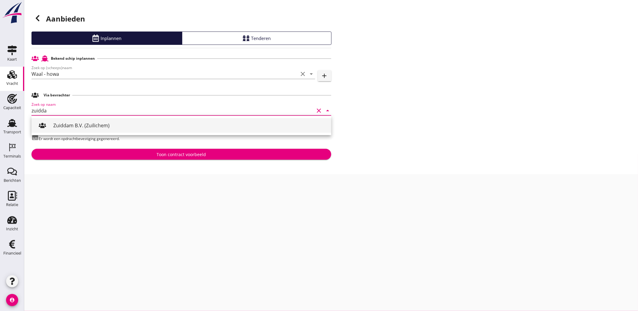
click at [101, 127] on div "Zuiddam B.V. (Zuilichem)" at bounding box center [189, 125] width 273 height 7
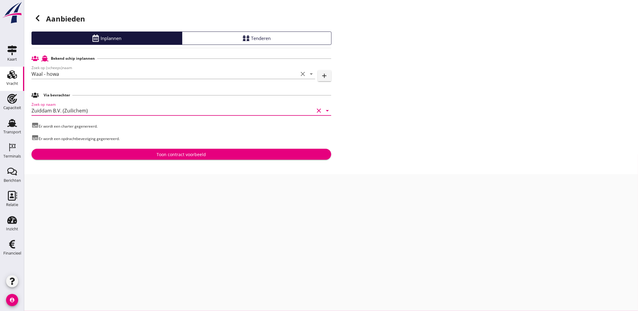
type input "Zuiddam B.V. (Zuilichem)"
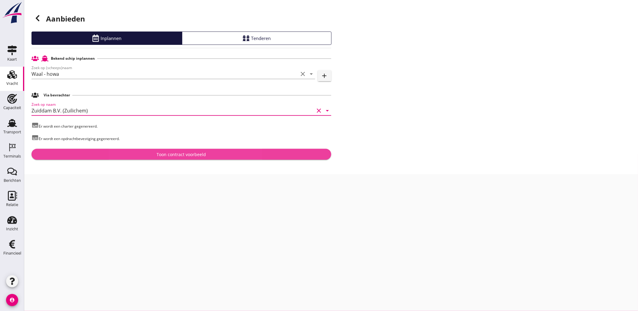
click at [186, 155] on div "Toon contract voorbeeld" at bounding box center [181, 154] width 49 height 6
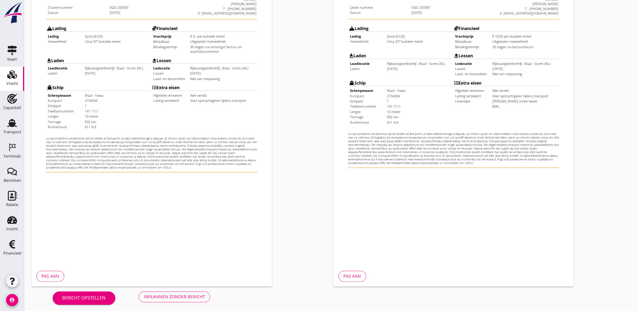
scroll to position [137, 0]
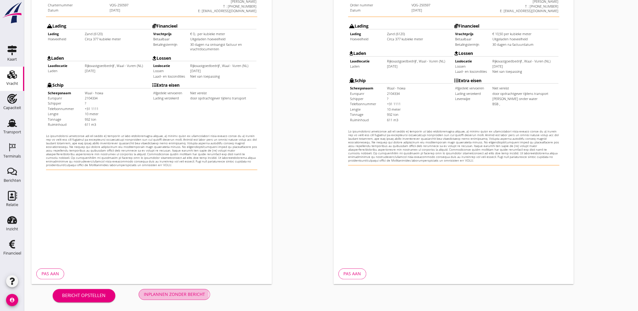
click at [184, 291] on div "Inplannen zonder bericht" at bounding box center [174, 294] width 61 height 6
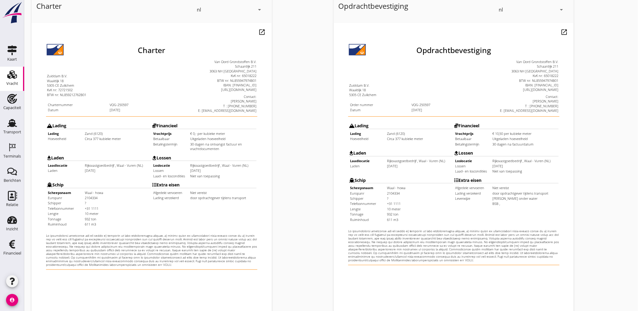
scroll to position [0, 0]
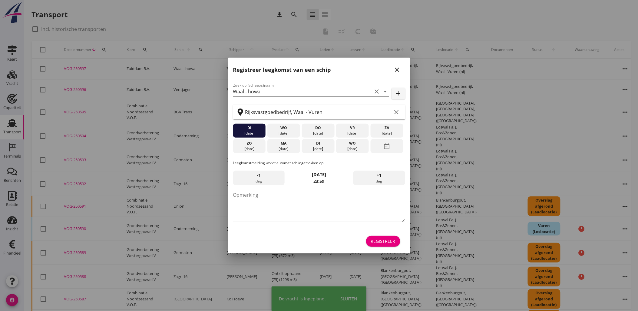
click at [391, 243] on div "Registreer" at bounding box center [383, 241] width 25 height 6
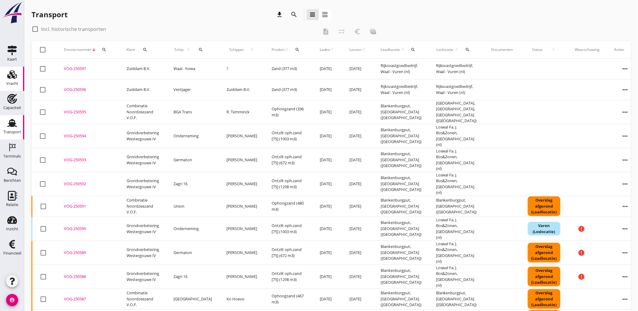
click at [13, 80] on div "Vracht" at bounding box center [12, 83] width 12 height 8
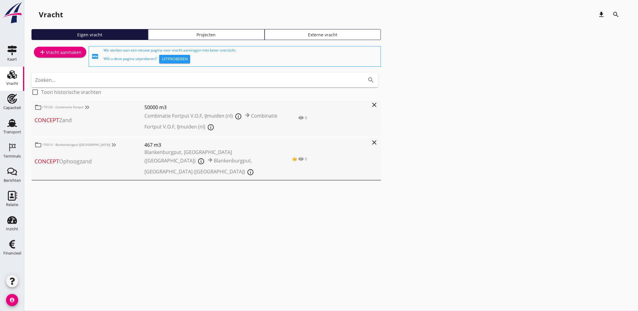
click at [187, 36] on div "Projecten" at bounding box center [206, 34] width 111 height 6
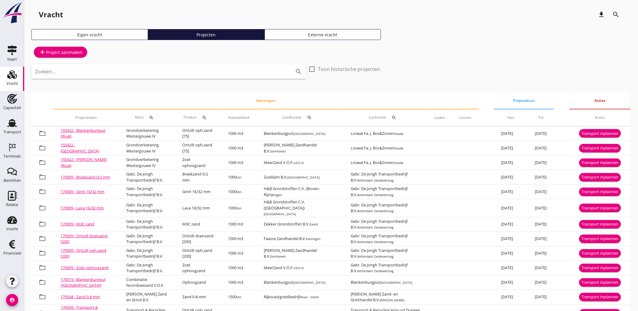
click at [198, 70] on input "Zoeken..." at bounding box center [160, 72] width 250 height 10
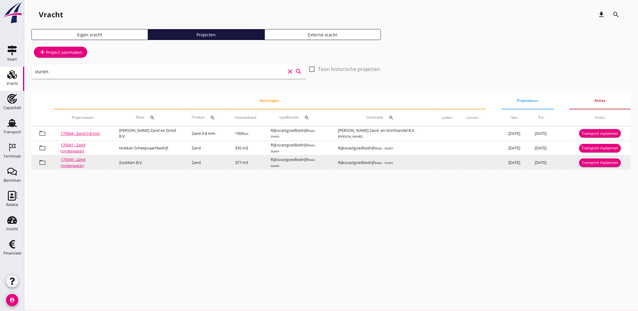
type input "vuren"
click at [601, 162] on div "Transport inplannen" at bounding box center [600, 163] width 37 height 6
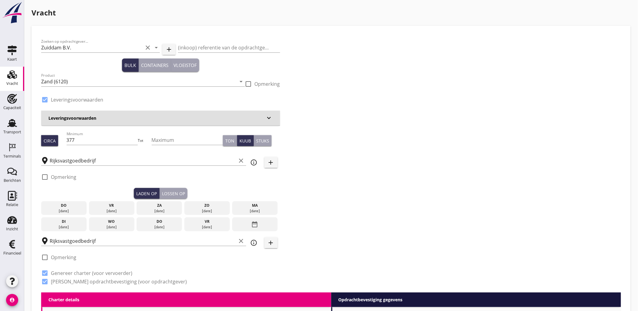
click at [250, 223] on div "date_range" at bounding box center [254, 224] width 45 height 14
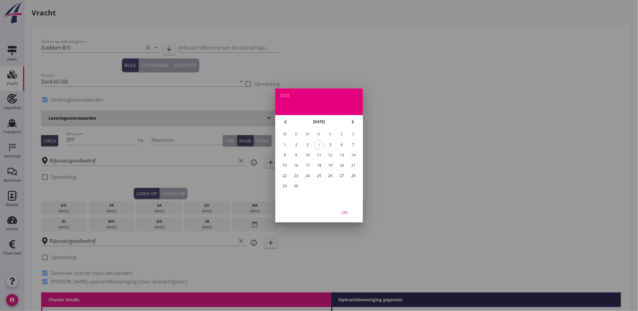
click at [286, 122] on icon "chevron_left" at bounding box center [285, 121] width 7 height 7
click at [297, 185] on div "26" at bounding box center [296, 186] width 10 height 10
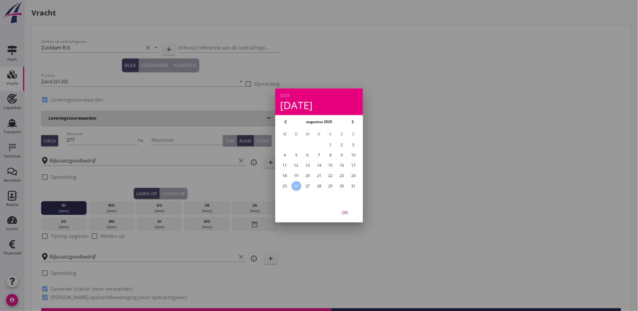
click at [343, 211] on div "OK" at bounding box center [344, 212] width 17 height 6
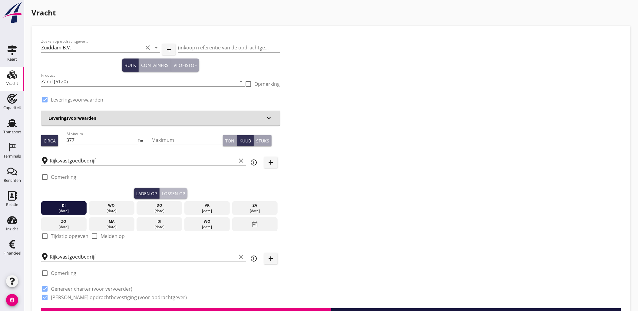
click at [179, 197] on button "Lossen op" at bounding box center [174, 193] width 28 height 11
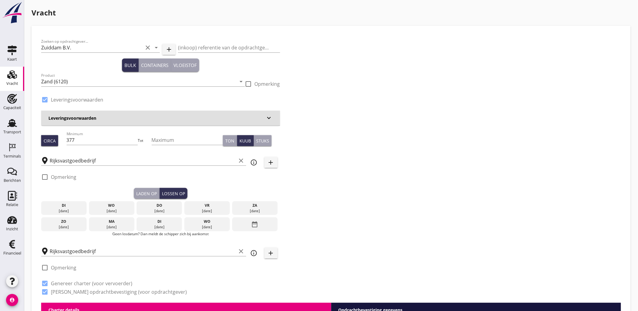
click at [261, 228] on div "date_range" at bounding box center [254, 224] width 45 height 14
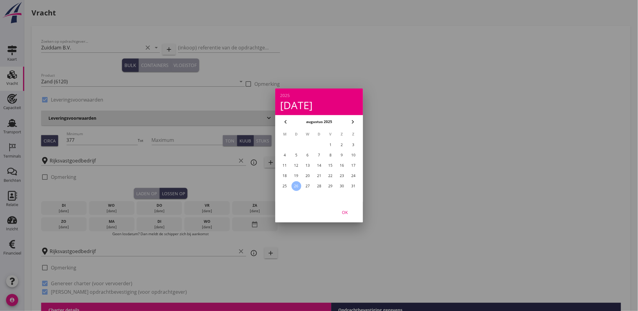
click at [342, 211] on div "OK" at bounding box center [344, 212] width 17 height 6
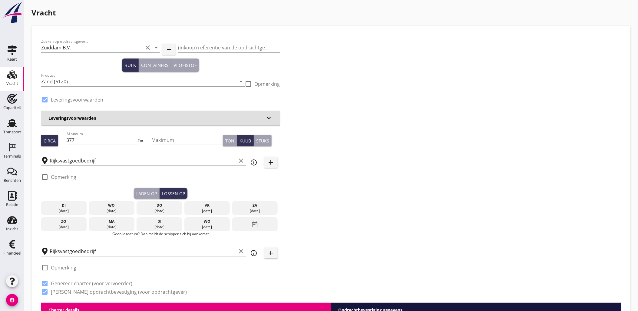
click at [83, 211] on div "26 aug." at bounding box center [64, 210] width 42 height 5
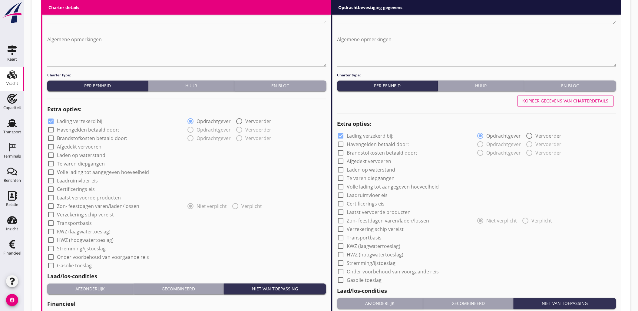
scroll to position [517, 0]
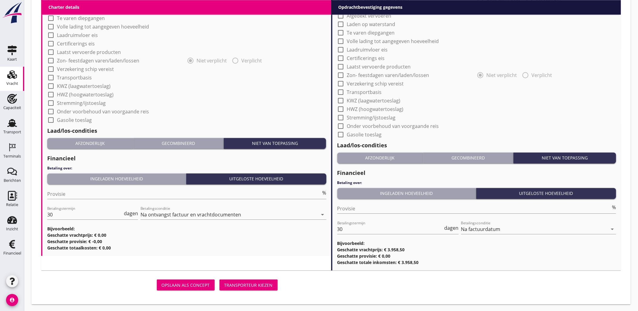
click at [253, 282] on div "Transporteur kiezen" at bounding box center [248, 285] width 48 height 6
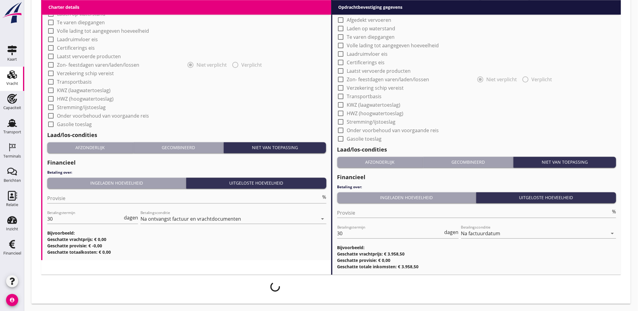
scroll to position [512, 0]
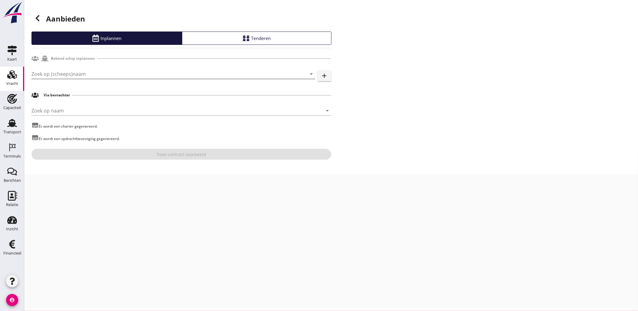
click at [109, 73] on input "Zoek op (scheeps)naam" at bounding box center [164, 74] width 267 height 10
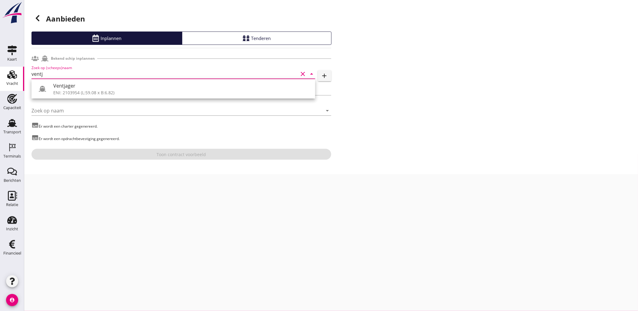
click at [131, 81] on div "Ventjager ENI: 2103954 (L:59.08 x B:6.82)" at bounding box center [173, 88] width 284 height 19
click at [89, 90] on div "ENI: 2103954 (L:59.08 x B:6.82)" at bounding box center [181, 92] width 257 height 6
type input "Ventjager"
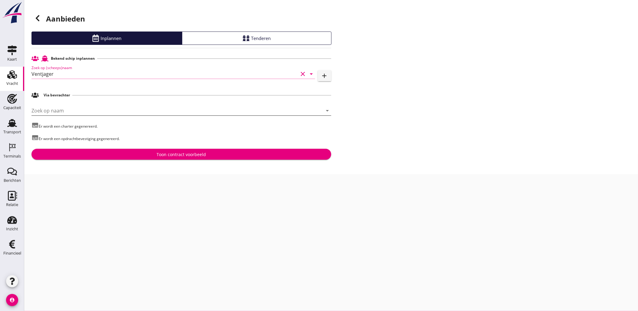
click at [74, 113] on input "Zoek op naam" at bounding box center [172, 111] width 283 height 10
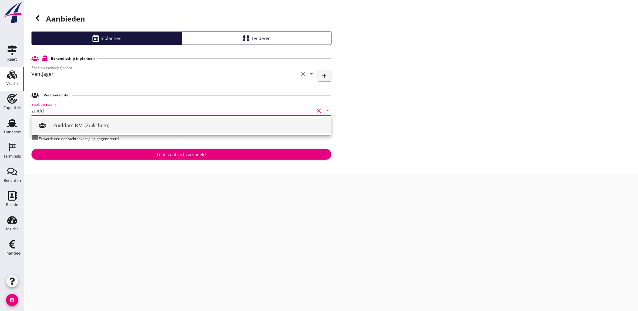
click at [116, 130] on div "Zuiddam B.V. (Zuilichem)" at bounding box center [189, 125] width 273 height 15
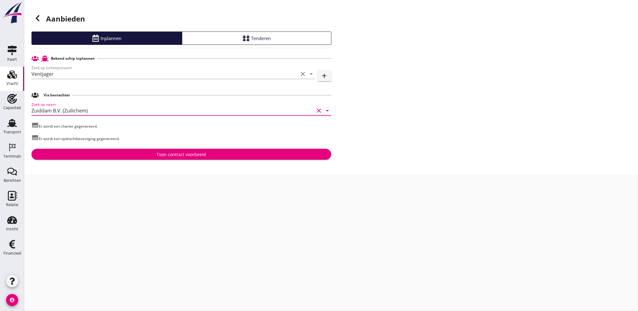
type input "Zuiddam B.V. (Zuilichem)"
click at [154, 161] on div "Aanbieden Inplannen Tenderen Bekend schip inplannen Zoek op (scheeps)naam Ventj…" at bounding box center [331, 87] width 614 height 174
click at [156, 155] on div "Toon contract voorbeeld" at bounding box center [181, 154] width 290 height 6
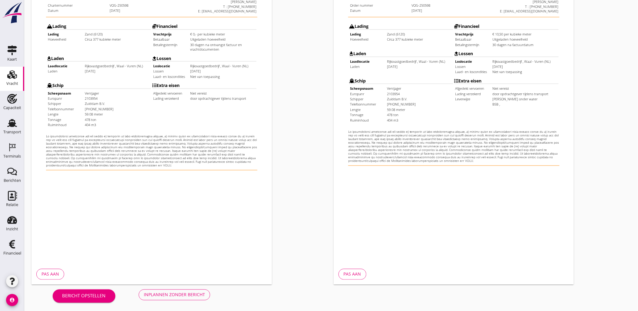
scroll to position [137, 0]
click at [194, 289] on button "Inplannen zonder bericht" at bounding box center [174, 294] width 71 height 11
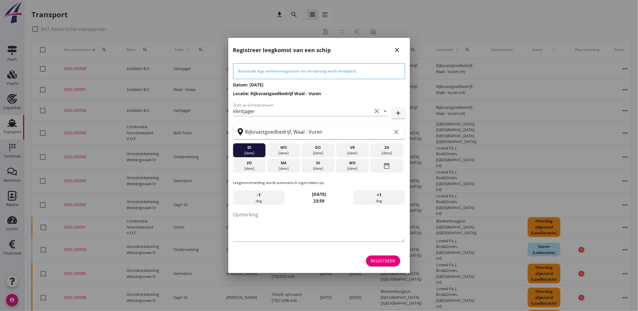
click at [376, 260] on div "Registreer" at bounding box center [383, 260] width 25 height 6
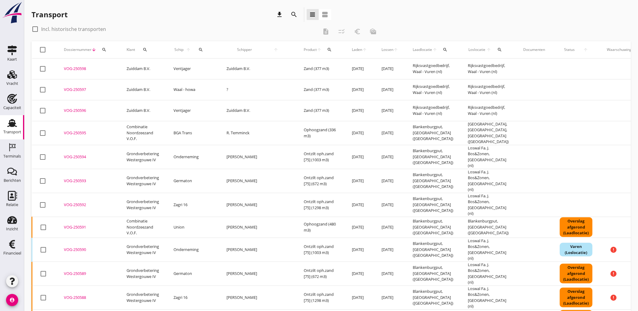
click at [291, 16] on icon "search" at bounding box center [294, 14] width 7 height 7
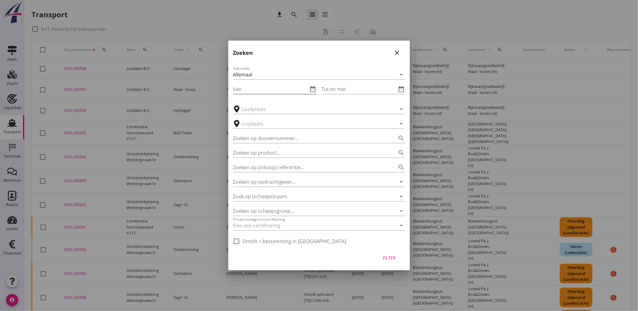
click at [311, 88] on icon "date_range" at bounding box center [312, 88] width 7 height 7
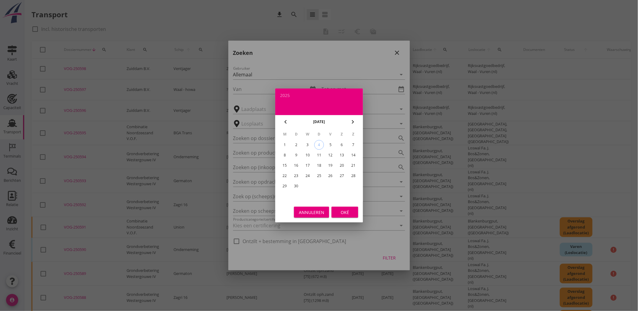
click at [287, 123] on icon "chevron_left" at bounding box center [285, 121] width 7 height 7
click at [339, 174] on div "23" at bounding box center [342, 176] width 10 height 10
type input "[DATE]"
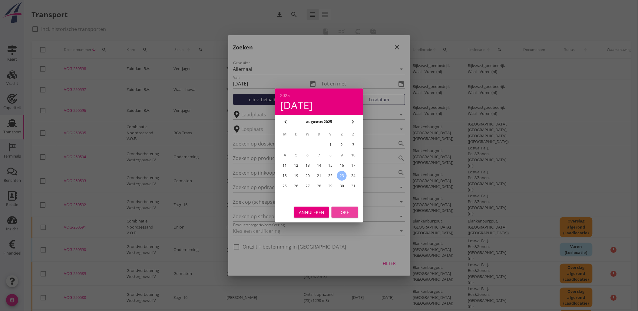
click at [340, 207] on button "Oké" at bounding box center [345, 212] width 27 height 11
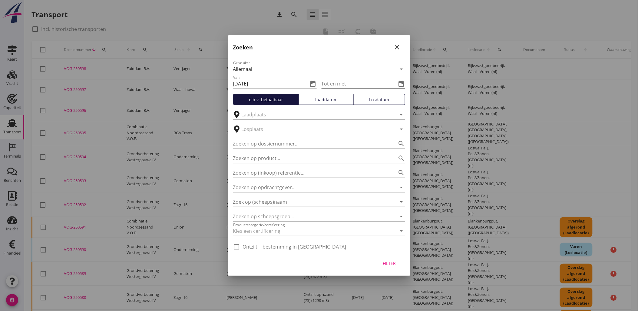
click at [403, 84] on icon "date_range" at bounding box center [401, 83] width 7 height 7
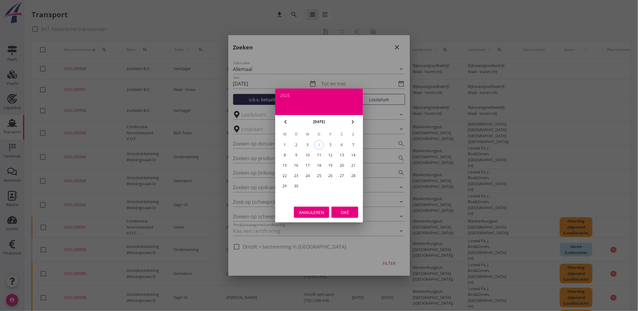
click at [286, 122] on icon "chevron_left" at bounding box center [285, 121] width 7 height 7
click at [352, 184] on div "31" at bounding box center [354, 186] width 10 height 10
type input "[DATE]"
click at [344, 210] on div "Oké" at bounding box center [344, 212] width 17 height 6
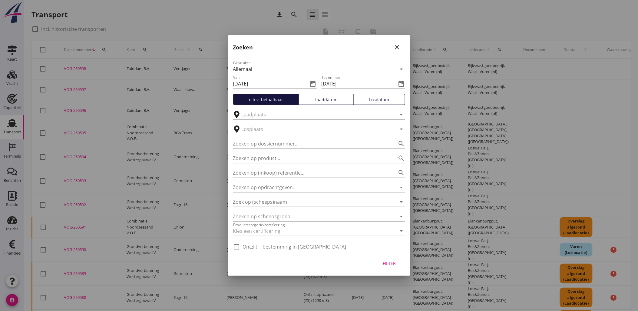
click at [332, 102] on button "Laaddatum" at bounding box center [326, 99] width 55 height 11
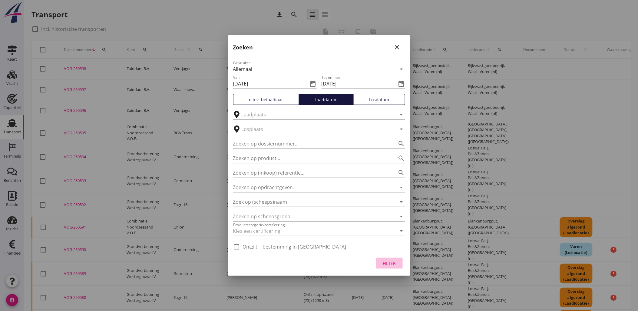
click at [383, 260] on button "Filter" at bounding box center [389, 262] width 27 height 11
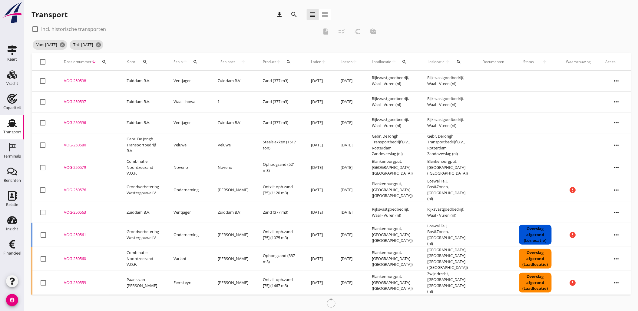
click at [311, 61] on span "Laden" at bounding box center [316, 61] width 10 height 5
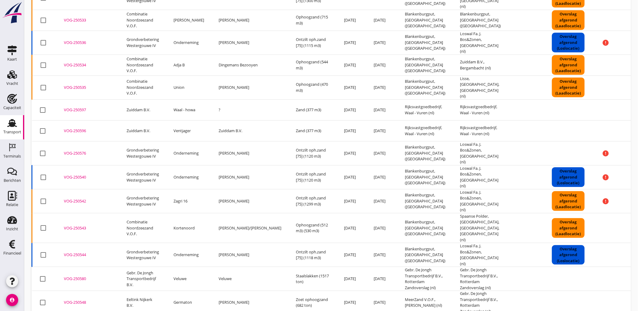
scroll to position [176, 0]
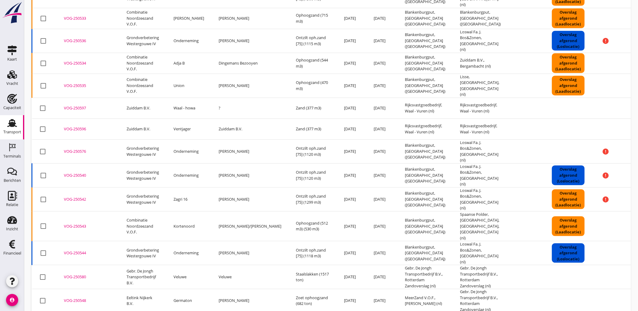
click at [84, 126] on div "VOG-250596" at bounding box center [88, 129] width 48 height 6
click at [77, 105] on div "VOG-250597" at bounding box center [88, 108] width 48 height 6
copy div "VOG-250597"
drag, startPoint x: 88, startPoint y: 97, endPoint x: 94, endPoint y: 98, distance: 6.1
click at [90, 105] on div "VOG-250597" at bounding box center [88, 108] width 48 height 6
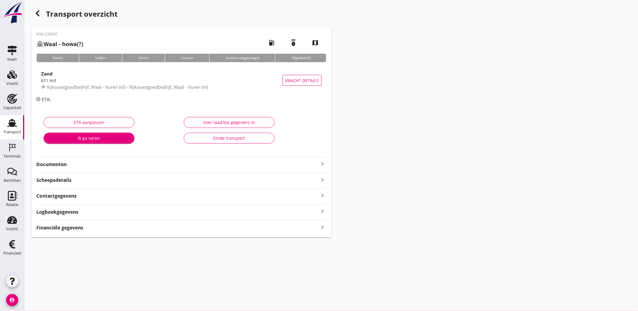
click at [45, 14] on div "Transport overzicht" at bounding box center [181, 14] width 300 height 15
click at [41, 12] on div "button" at bounding box center [37, 13] width 12 height 12
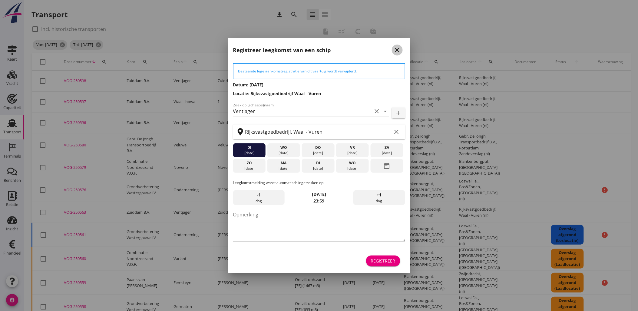
click at [395, 49] on icon "close" at bounding box center [397, 49] width 7 height 7
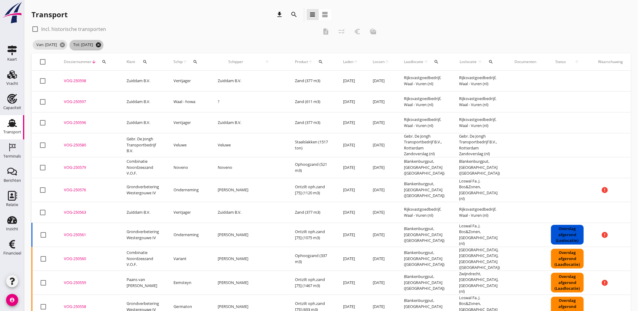
click at [103, 47] on span "Tot: 31-08-2025 cancel" at bounding box center [87, 45] width 34 height 10
click at [101, 46] on icon "cancel" at bounding box center [98, 45] width 6 height 6
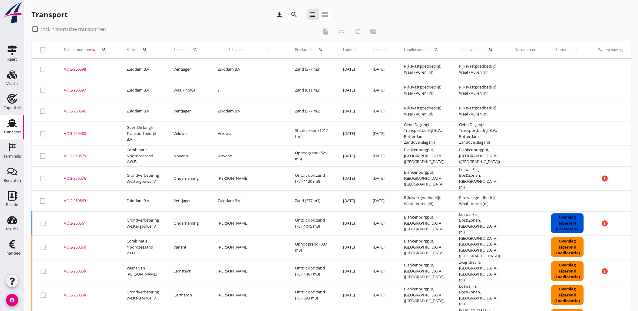
click at [107, 49] on div "search" at bounding box center [104, 49] width 11 height 5
click at [141, 63] on input "Zoeken op dossiernummer..." at bounding box center [132, 67] width 63 height 10
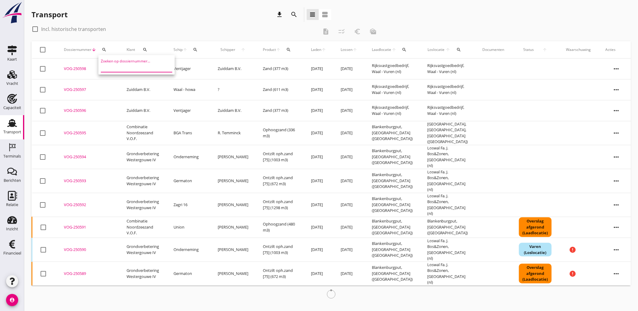
paste input "VOG-250597"
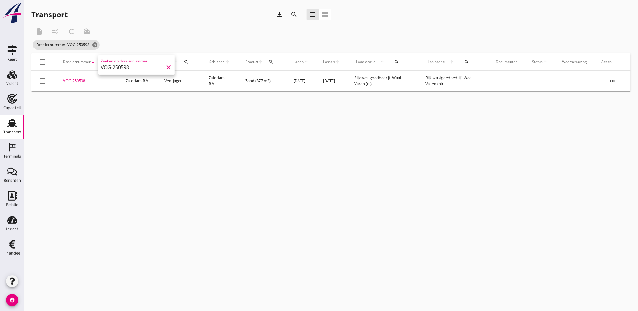
type input "VOG-250598"
click at [80, 81] on div "VOG-250598" at bounding box center [87, 81] width 48 height 6
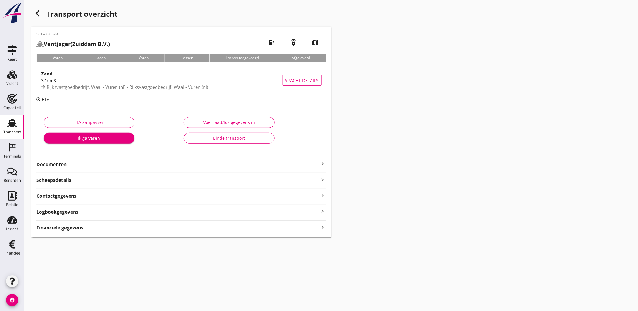
click at [213, 124] on div "Voer laad/los gegevens in" at bounding box center [229, 122] width 81 height 6
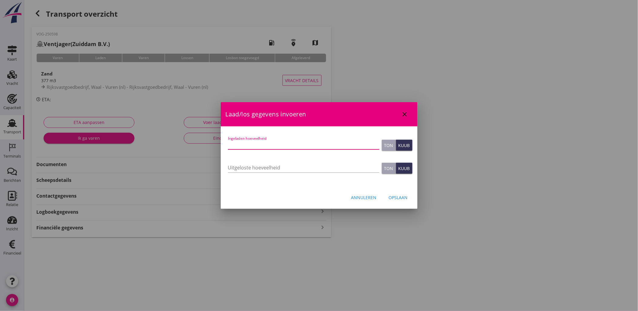
click at [258, 145] on input "Ingeladen hoeveelheid" at bounding box center [303, 145] width 151 height 10
type input "377"
type button "ton"
type button "cubic"
type input "377"
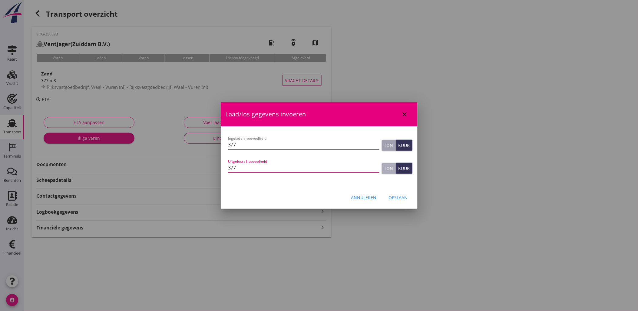
type button "ton"
click at [392, 196] on div "Opslaan" at bounding box center [398, 197] width 19 height 6
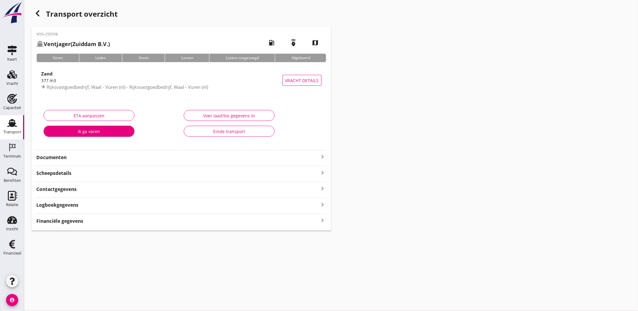
click at [108, 116] on div "ETA aanpassen" at bounding box center [89, 115] width 81 height 6
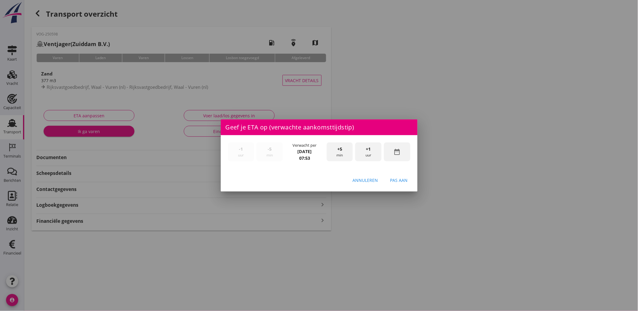
click at [385, 153] on div "date_range" at bounding box center [397, 151] width 26 height 19
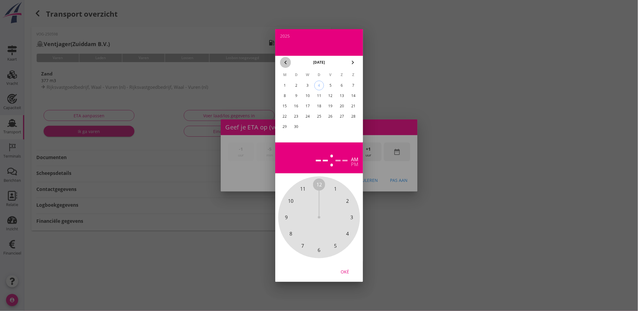
click at [288, 62] on icon "chevron_left" at bounding box center [285, 62] width 7 height 7
click at [297, 125] on div "26" at bounding box center [296, 127] width 10 height 10
click at [345, 273] on div "Oké" at bounding box center [344, 271] width 17 height 6
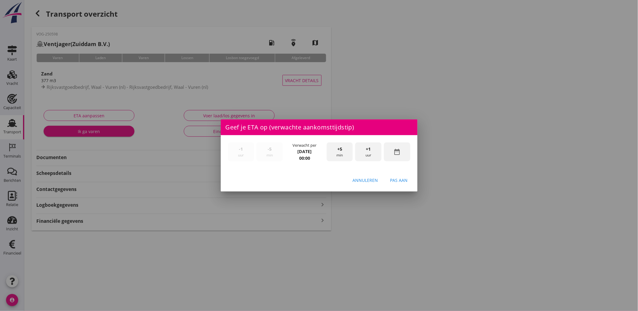
click at [400, 179] on div "Pas aan" at bounding box center [399, 180] width 18 height 6
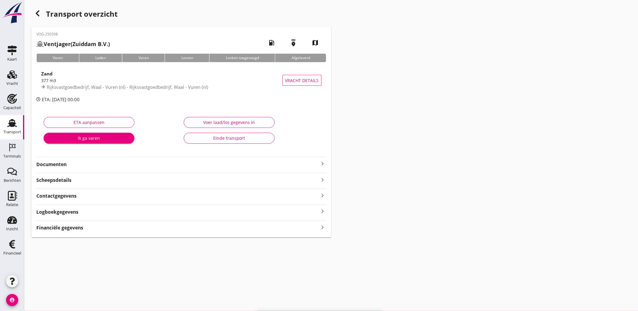
click at [241, 125] on button "Voer laad/los gegevens in" at bounding box center [229, 122] width 91 height 11
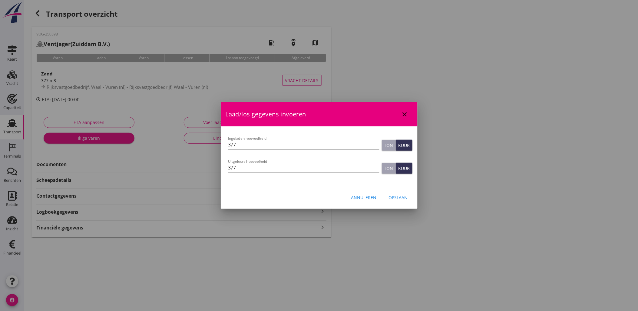
click at [394, 199] on div "Opslaan" at bounding box center [398, 197] width 19 height 6
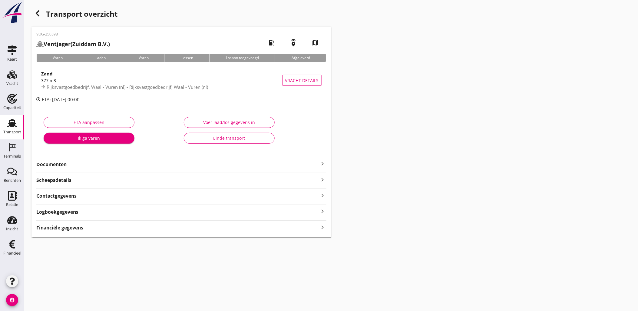
click at [121, 226] on div "Financiële gegevens keyboard_arrow_right" at bounding box center [181, 227] width 290 height 8
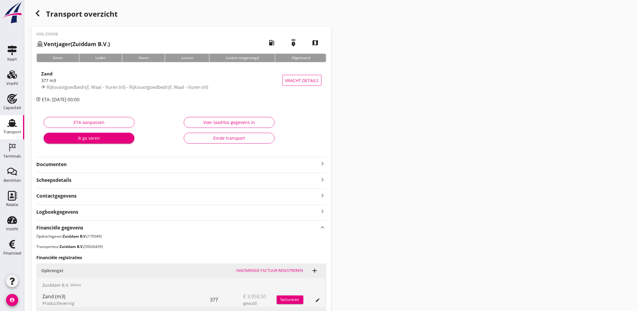
click at [121, 226] on div "Financiële gegevens keyboard_arrow_up" at bounding box center [181, 227] width 290 height 8
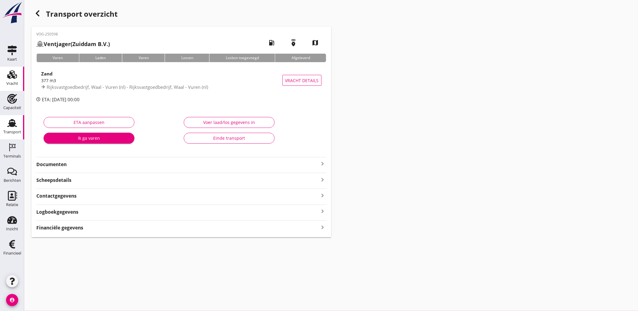
click at [6, 81] on div "Vracht" at bounding box center [12, 83] width 12 height 8
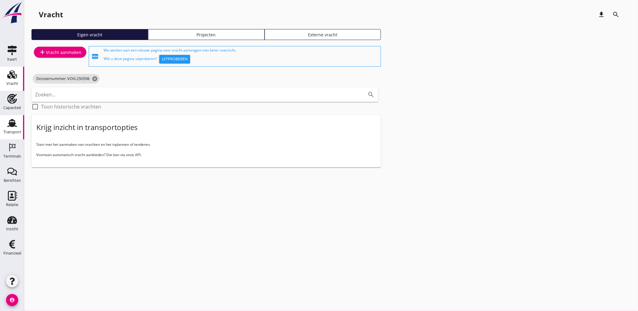
click at [17, 126] on div "Transport" at bounding box center [12, 123] width 15 height 10
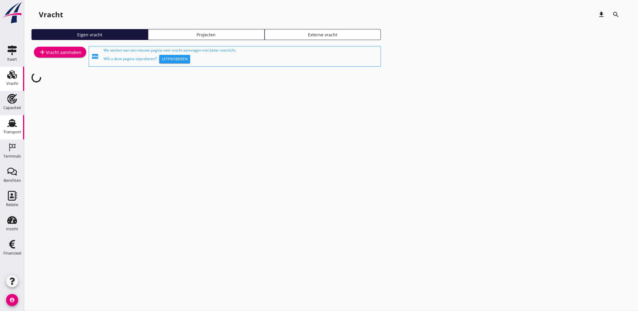
click at [14, 123] on use at bounding box center [12, 123] width 10 height 8
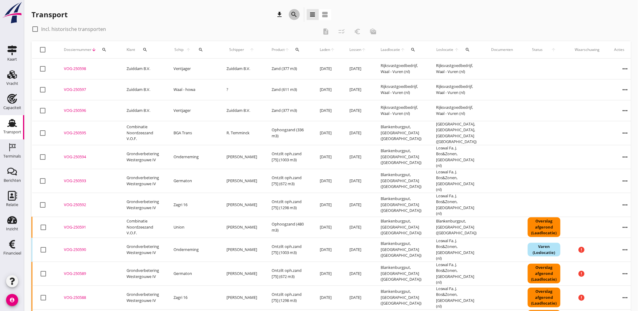
click at [297, 17] on icon "search" at bounding box center [294, 14] width 7 height 7
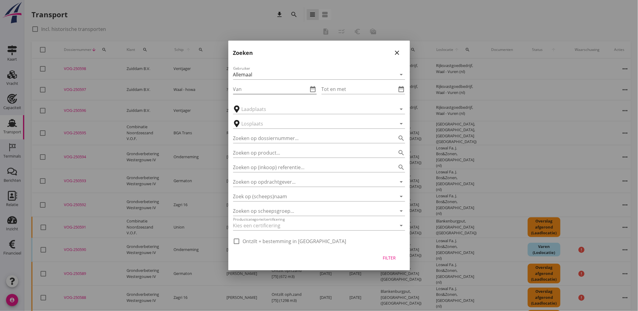
click at [313, 91] on icon "date_range" at bounding box center [312, 88] width 7 height 7
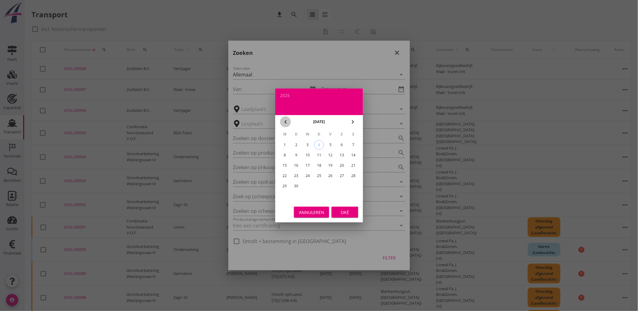
click at [285, 119] on icon "chevron_left" at bounding box center [285, 121] width 7 height 7
drag, startPoint x: 330, startPoint y: 174, endPoint x: 342, endPoint y: 174, distance: 11.5
click at [342, 174] on tr "18 19 20 21 22 23 24" at bounding box center [319, 176] width 79 height 10
click at [342, 174] on div "23" at bounding box center [342, 176] width 10 height 10
type input "[DATE]"
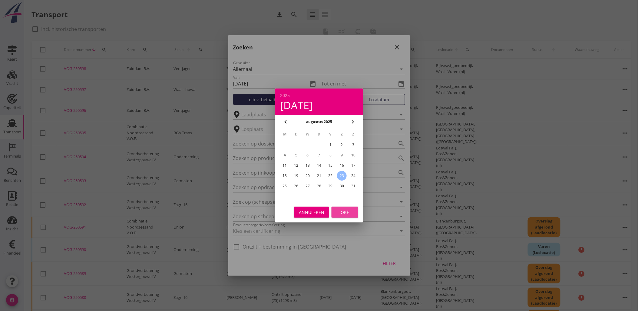
click at [348, 210] on div "Oké" at bounding box center [344, 212] width 17 height 6
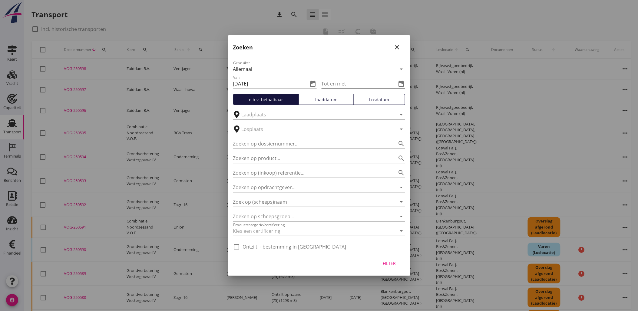
click at [402, 82] on icon "date_range" at bounding box center [401, 83] width 7 height 7
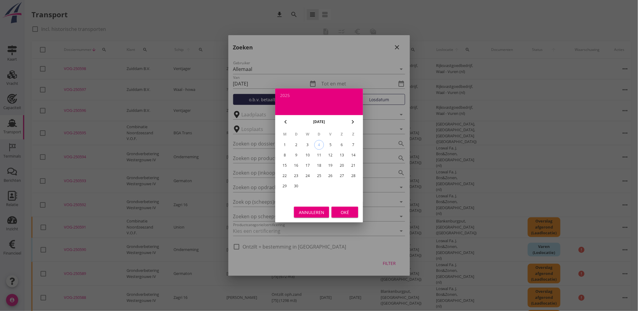
click at [284, 119] on icon "chevron_left" at bounding box center [285, 121] width 7 height 7
click at [355, 185] on div "31" at bounding box center [354, 186] width 10 height 10
type input "[DATE]"
click at [353, 210] on div "Oké" at bounding box center [344, 212] width 17 height 6
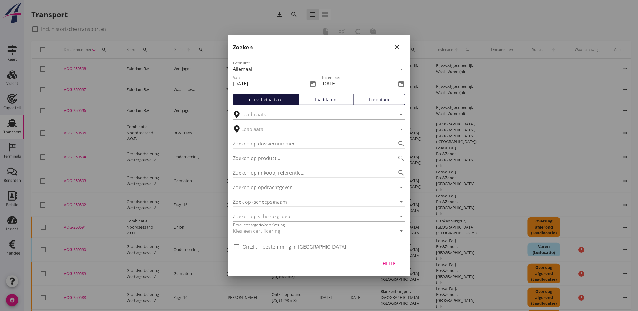
click at [338, 103] on div "Gebruiker Allemaal arrow_drop_down Van [DATE] date_range Tot en met [DATE] date…" at bounding box center [319, 154] width 182 height 198
click at [338, 102] on button "Laaddatum" at bounding box center [326, 99] width 55 height 11
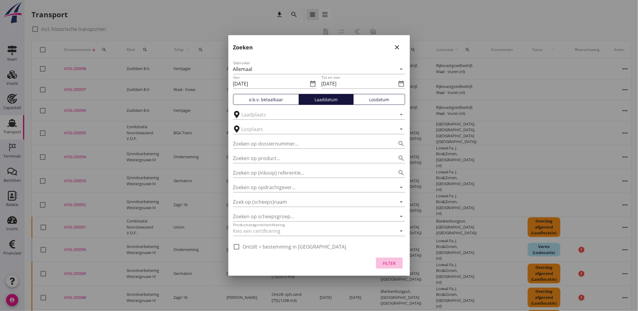
click at [390, 260] on div "Filter" at bounding box center [389, 263] width 17 height 6
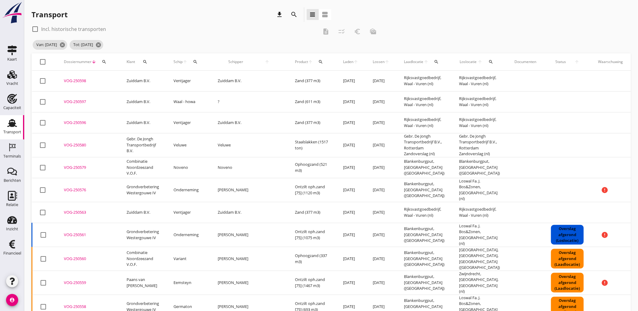
click at [343, 64] on span "Laden" at bounding box center [348, 61] width 10 height 5
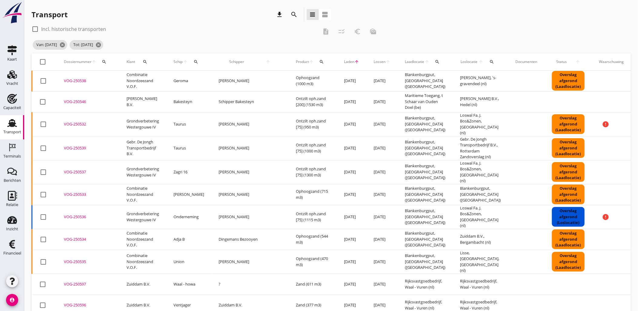
click at [39, 60] on div at bounding box center [43, 62] width 10 height 10
checkbox input "true"
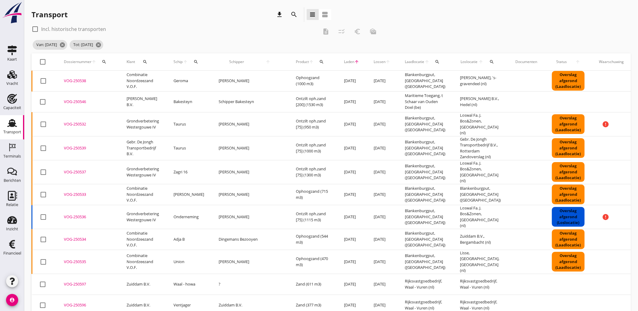
checkbox input "true"
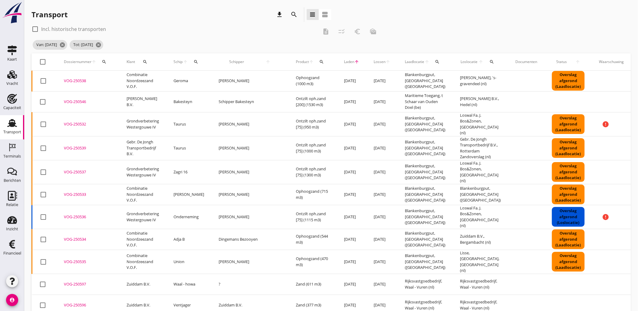
checkbox input "true"
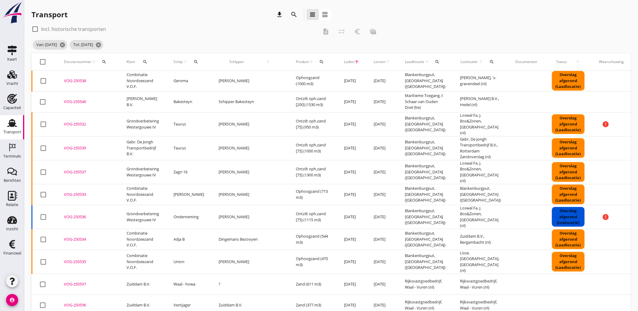
checkbox input "true"
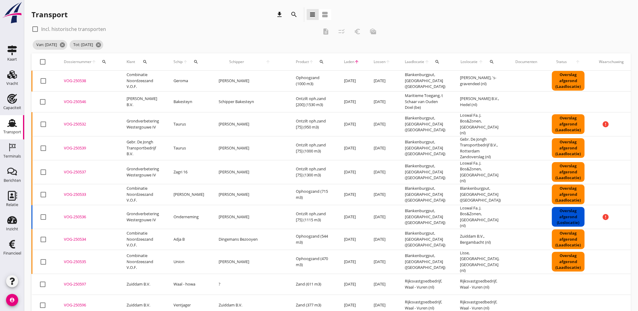
checkbox input "true"
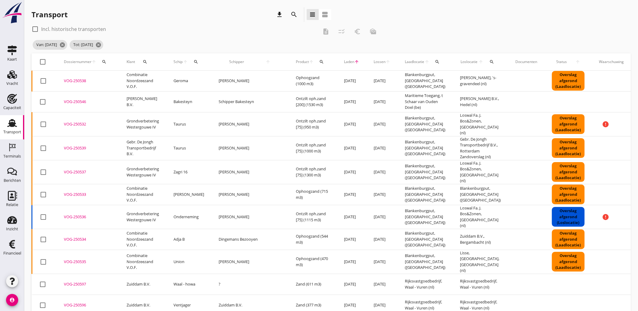
checkbox input "true"
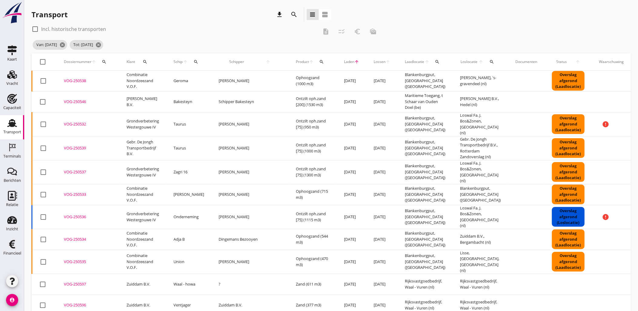
checkbox input "true"
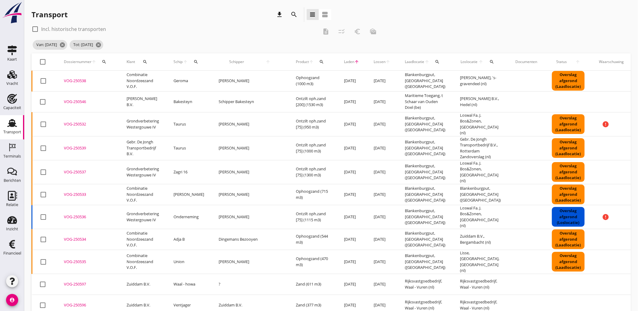
checkbox input "true"
click at [344, 31] on icon "checklist_rtl" at bounding box center [341, 31] width 7 height 7
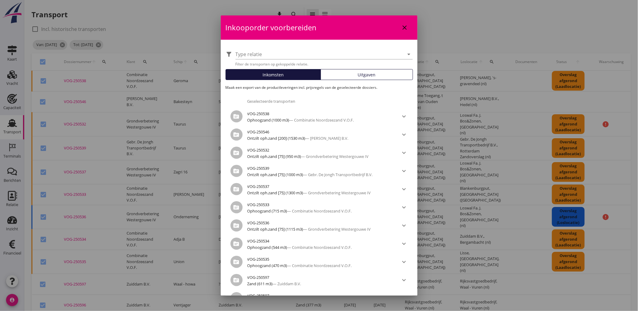
click at [365, 70] on button "Uitgaven" at bounding box center [367, 74] width 92 height 11
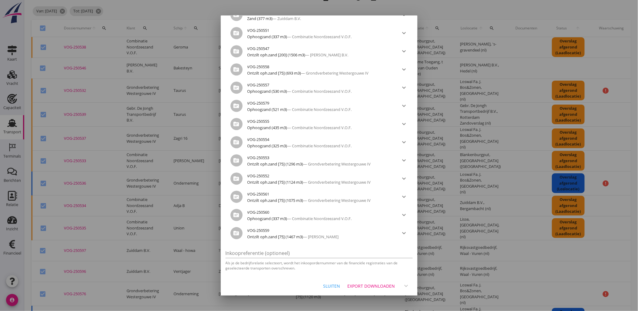
scroll to position [67, 0]
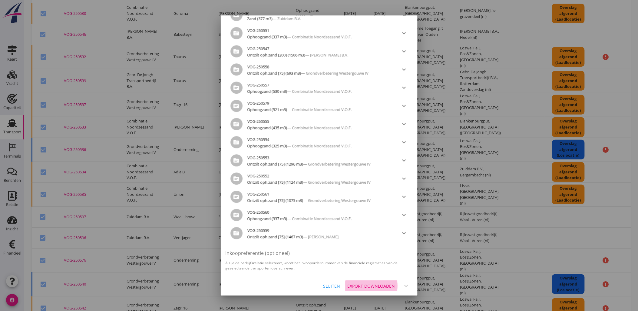
click at [368, 285] on div "Export downloaden" at bounding box center [372, 286] width 48 height 6
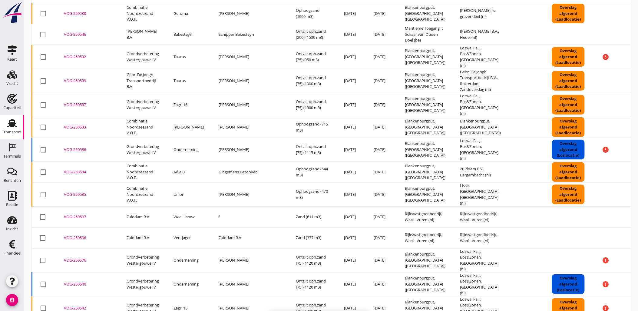
checkbox input "false"
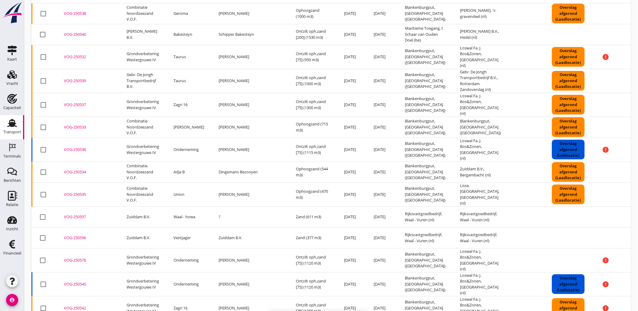
checkbox input "false"
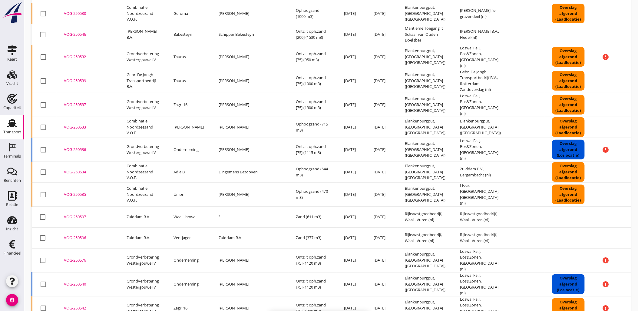
checkbox input "false"
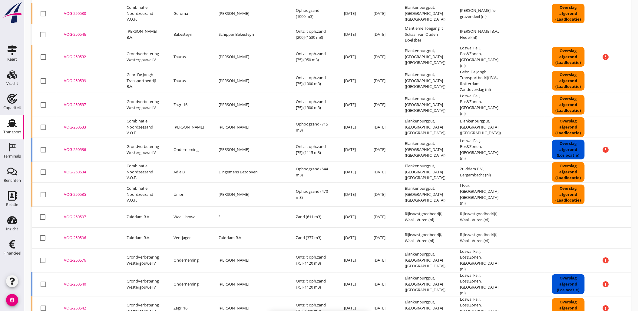
checkbox input "false"
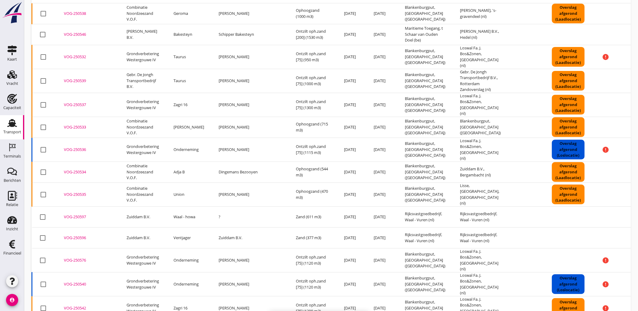
checkbox input "false"
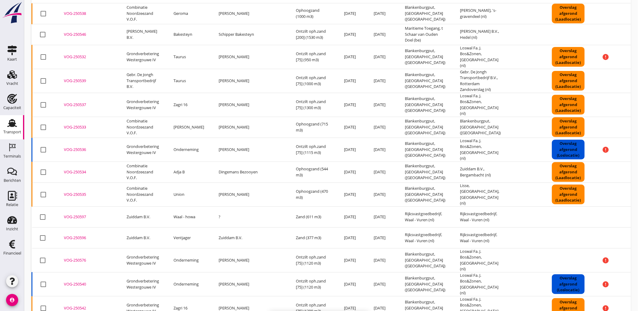
checkbox input "false"
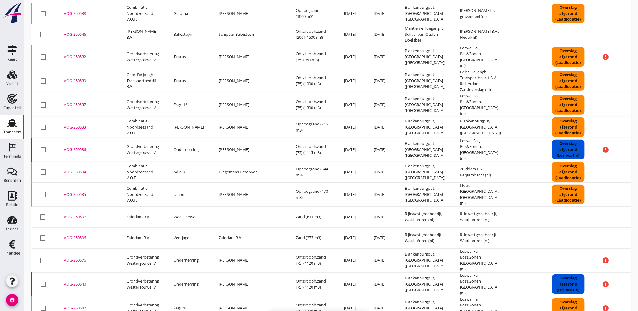
checkbox input "false"
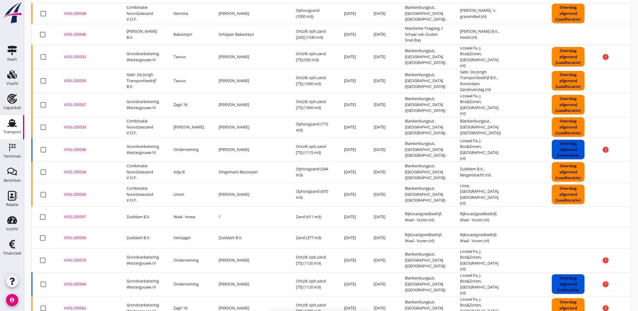
checkbox input "false"
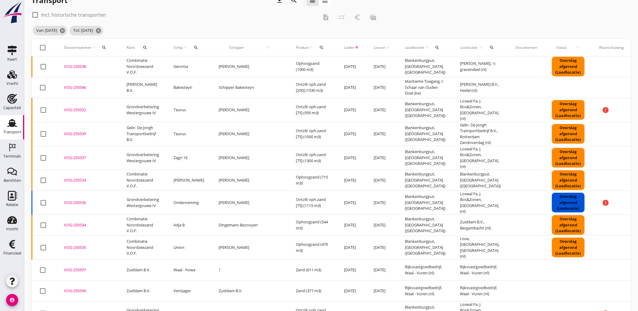
scroll to position [0, 0]
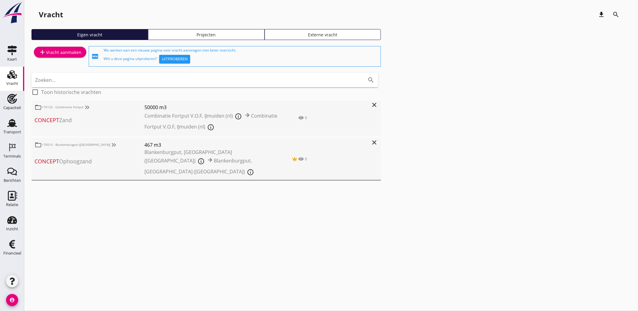
click at [239, 32] on div "Projecten" at bounding box center [206, 34] width 111 height 6
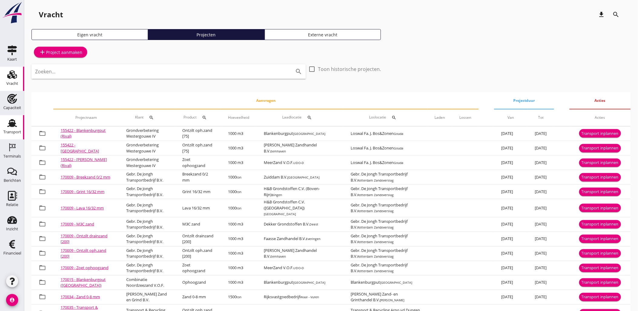
click at [6, 128] on div "Transport" at bounding box center [12, 132] width 18 height 8
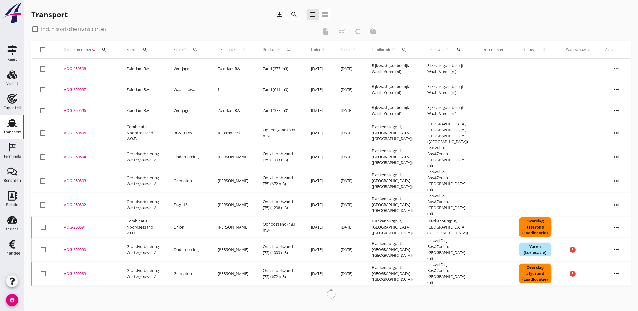
click at [293, 14] on icon "search" at bounding box center [294, 14] width 7 height 7
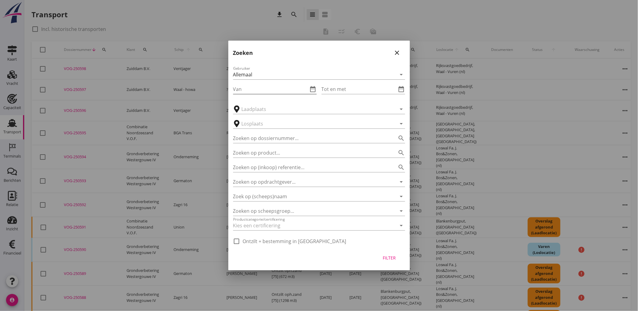
click at [313, 88] on icon "date_range" at bounding box center [312, 88] width 7 height 7
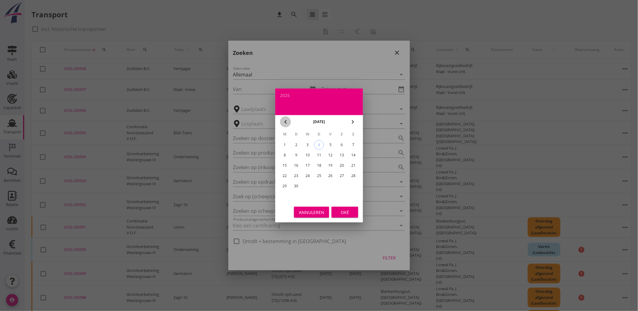
click at [289, 122] on icon "chevron_left" at bounding box center [285, 121] width 7 height 7
click at [343, 175] on div "23" at bounding box center [342, 176] width 10 height 10
type input "[DATE]"
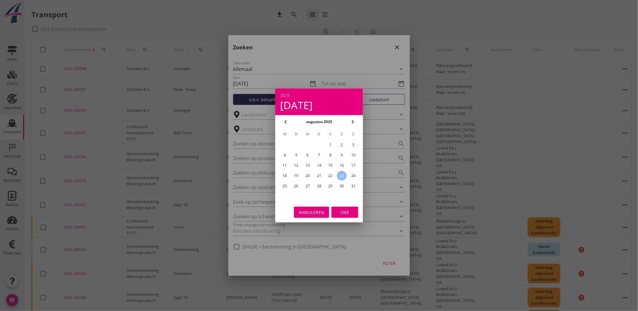
click at [353, 210] on div "Oké" at bounding box center [344, 212] width 17 height 6
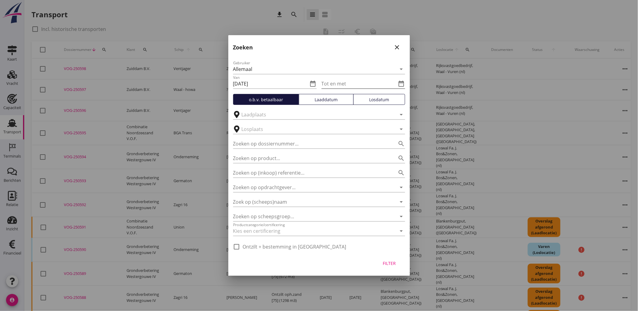
click at [397, 84] on div "date_range" at bounding box center [401, 83] width 8 height 7
click at [402, 82] on icon "date_range" at bounding box center [401, 83] width 7 height 7
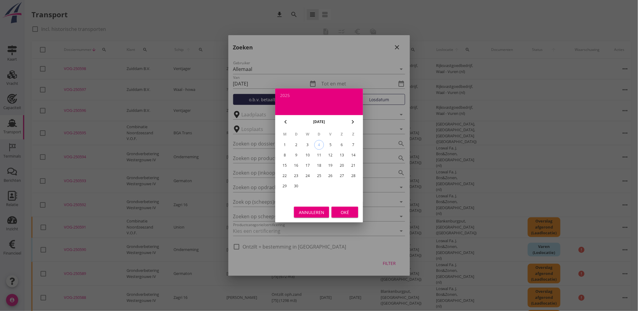
click at [289, 120] on icon "chevron_left" at bounding box center [285, 121] width 7 height 7
click at [352, 184] on div "31" at bounding box center [354, 186] width 10 height 10
type input "[DATE]"
click at [347, 213] on div "Oké" at bounding box center [344, 212] width 17 height 6
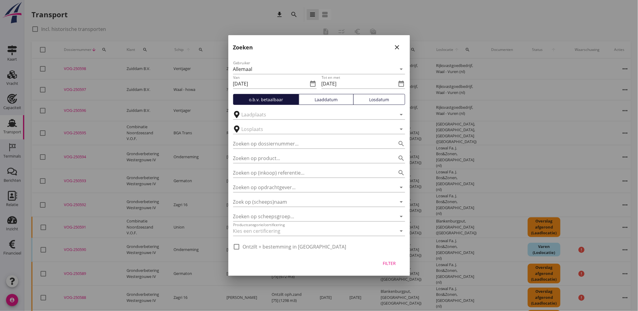
click at [377, 101] on div "Losdatum" at bounding box center [379, 99] width 46 height 6
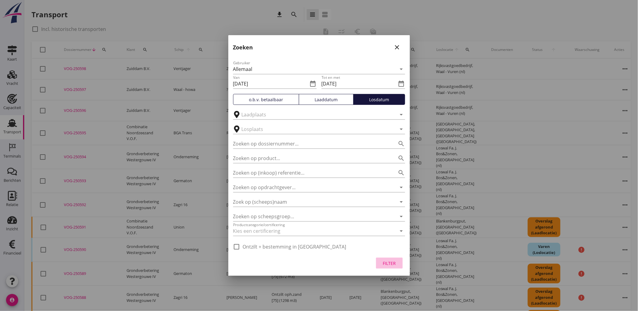
click at [387, 264] on div "Filter" at bounding box center [389, 263] width 17 height 6
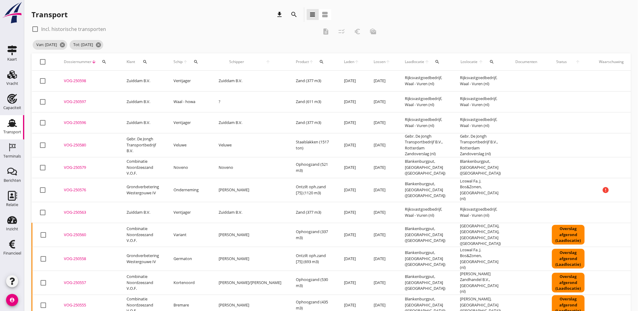
click at [46, 61] on div at bounding box center [43, 62] width 10 height 10
checkbox input "true"
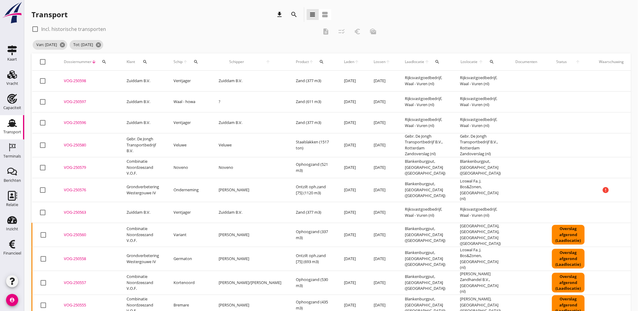
checkbox input "true"
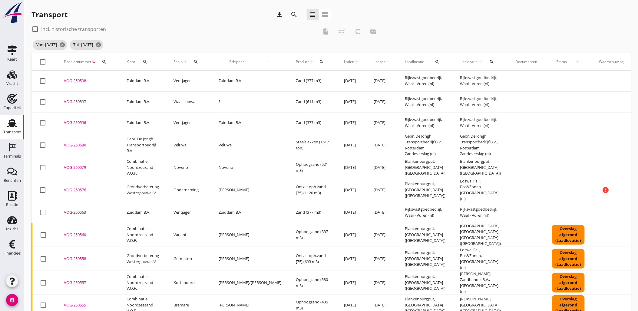
checkbox input "true"
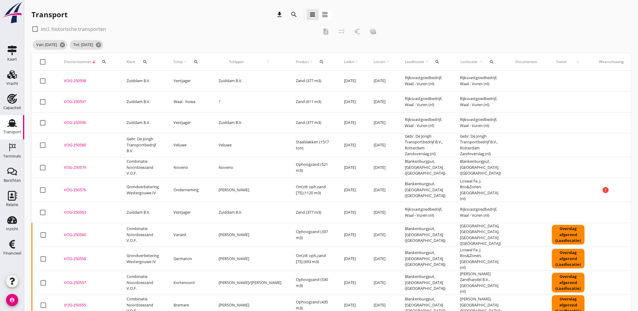
checkbox input "true"
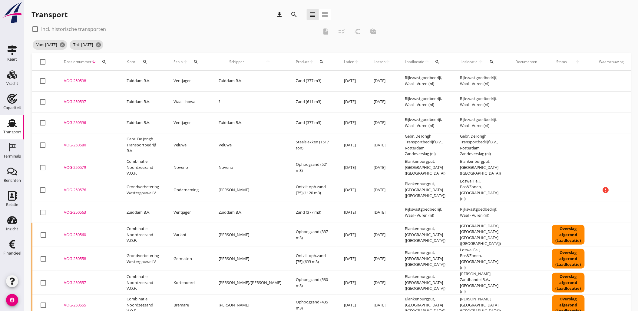
checkbox input "true"
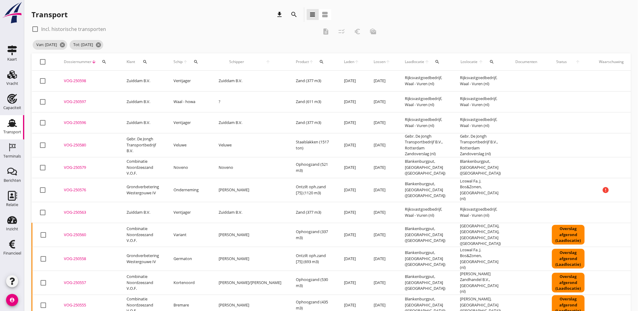
checkbox input "true"
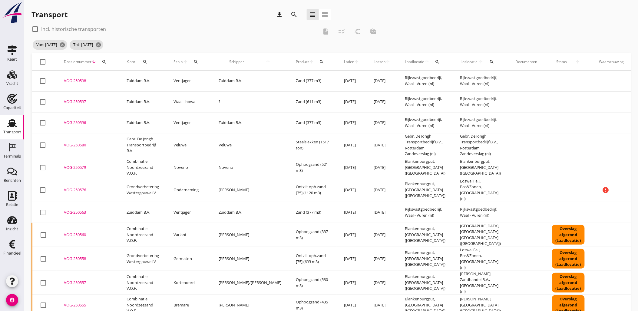
checkbox input "true"
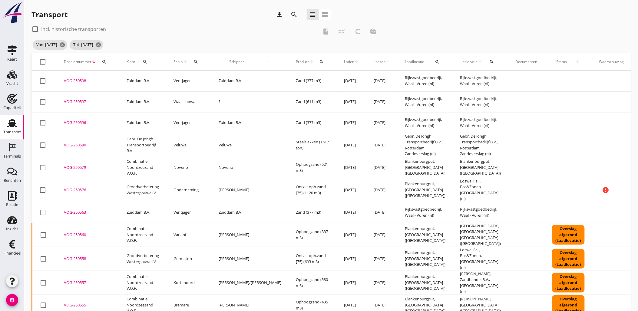
checkbox input "true"
click at [338, 33] on icon "checklist_rtl" at bounding box center [341, 31] width 7 height 7
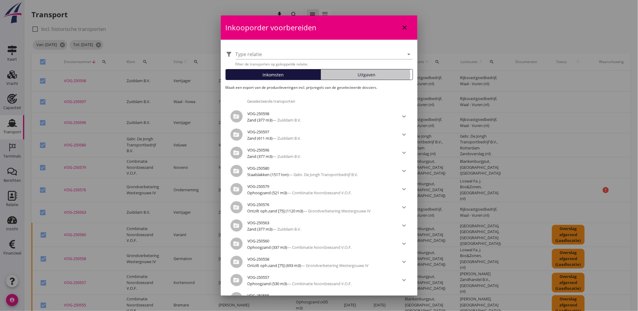
click at [349, 76] on div "Uitgaven" at bounding box center [366, 74] width 87 height 6
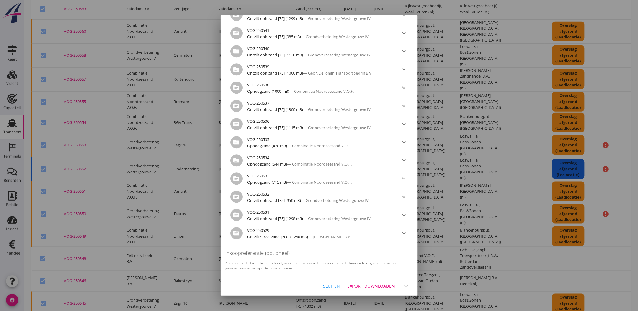
scroll to position [370, 0]
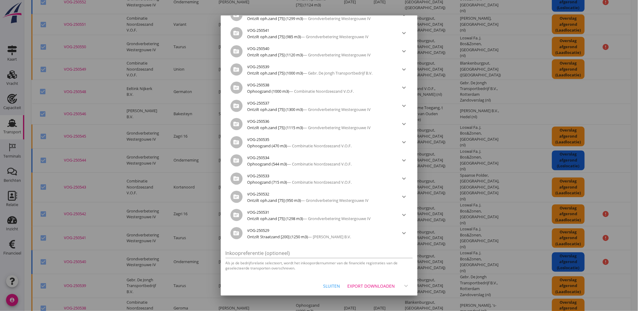
click at [362, 284] on div "Export downloaden" at bounding box center [372, 286] width 48 height 6
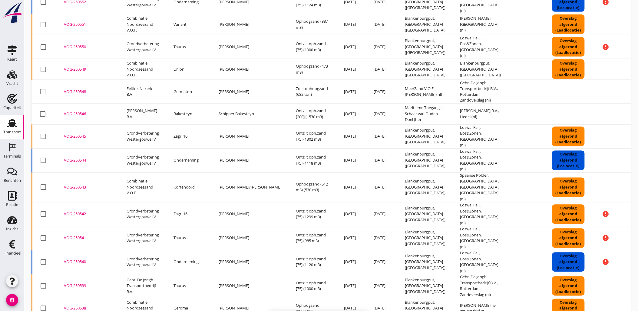
checkbox input "false"
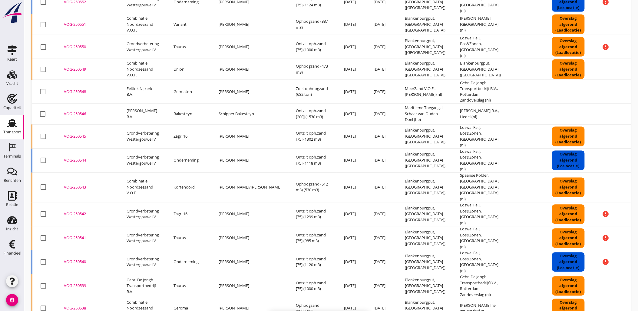
checkbox input "false"
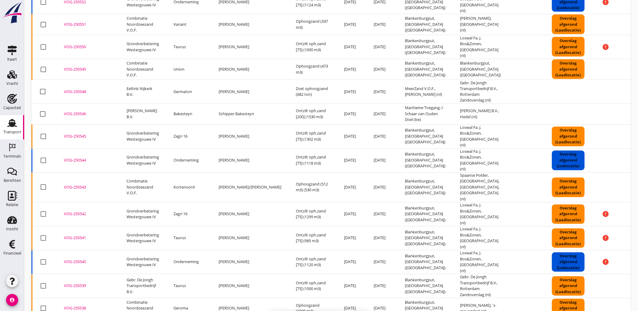
checkbox input "false"
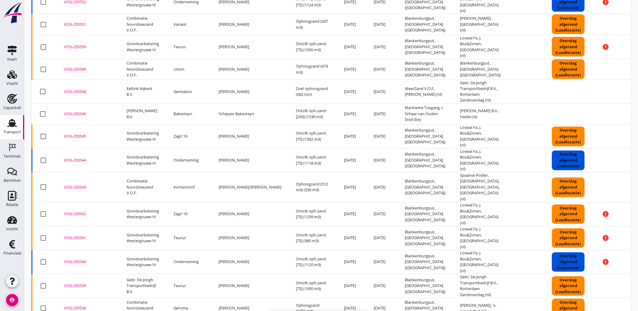
checkbox input "false"
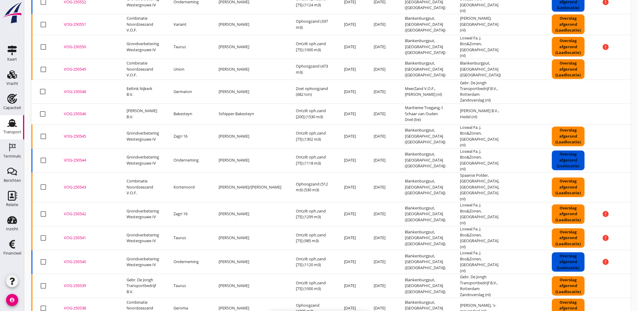
checkbox input "false"
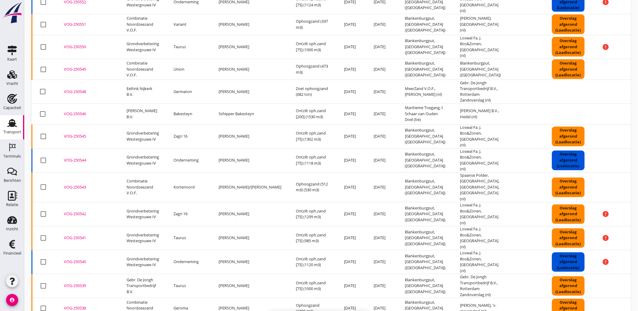
checkbox input "false"
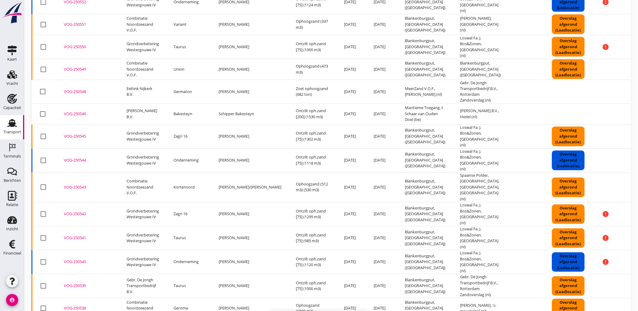
checkbox input "false"
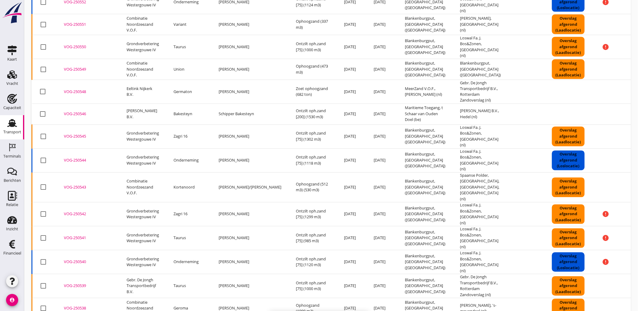
checkbox input "false"
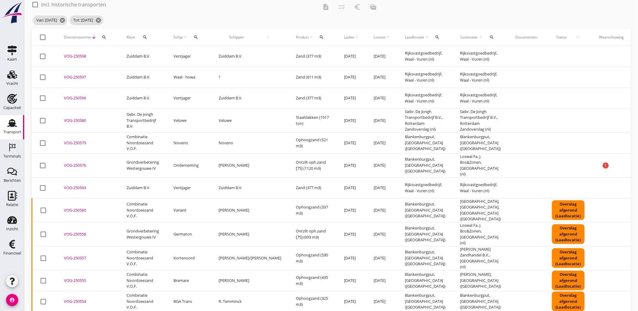
scroll to position [0, 0]
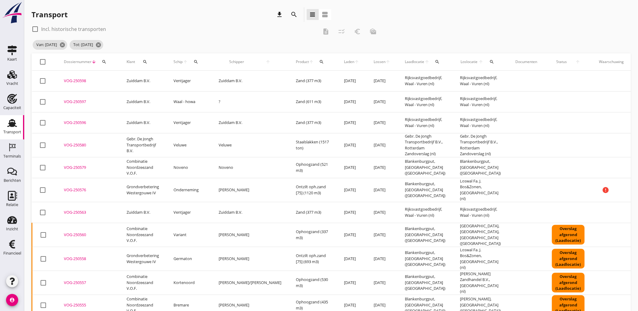
click at [294, 20] on div "search" at bounding box center [294, 14] width 15 height 15
click at [293, 17] on icon "search" at bounding box center [294, 14] width 7 height 7
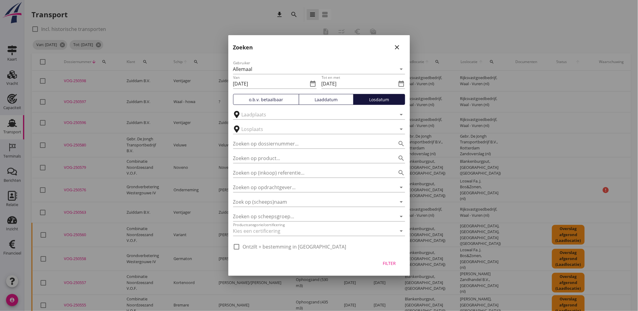
click at [398, 44] on icon "close" at bounding box center [397, 47] width 7 height 7
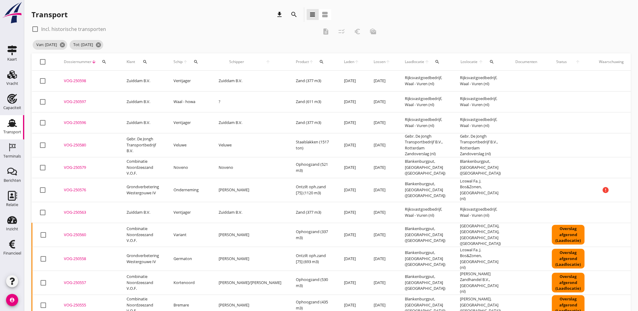
click at [104, 62] on icon "search" at bounding box center [104, 61] width 5 height 5
click at [141, 81] on input "Zoeken op dossiernummer..." at bounding box center [132, 79] width 63 height 10
paste input "VOG-250531"
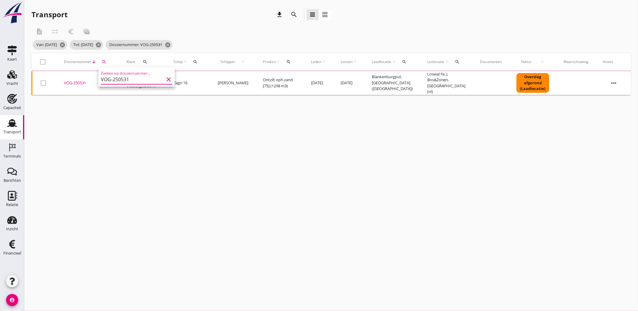
type input "VOG-250531"
click at [78, 81] on div "VOG-250531" at bounding box center [88, 83] width 48 height 6
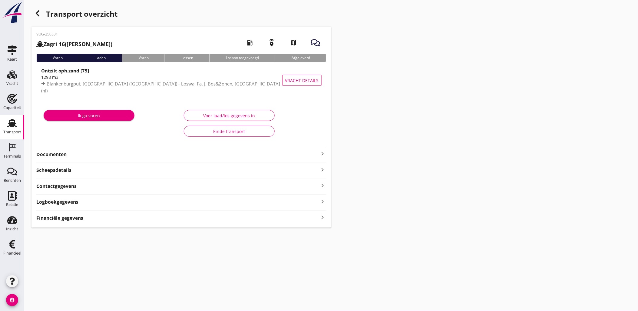
click at [256, 211] on div "Financiële gegevens keyboard_arrow_right" at bounding box center [181, 215] width 290 height 11
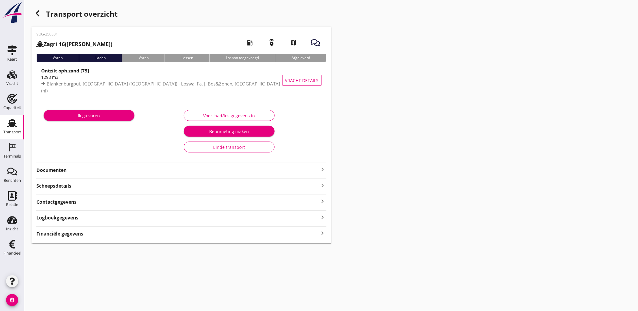
click at [272, 235] on div "Financiële gegevens keyboard_arrow_right" at bounding box center [181, 233] width 290 height 8
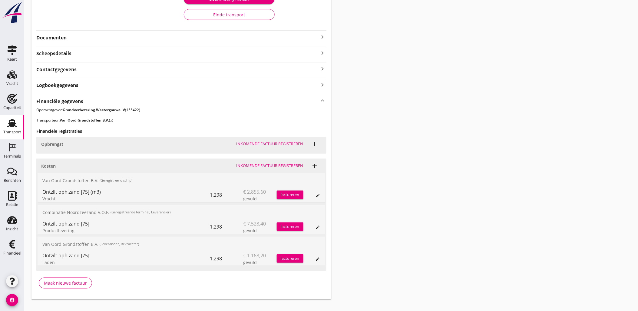
scroll to position [134, 0]
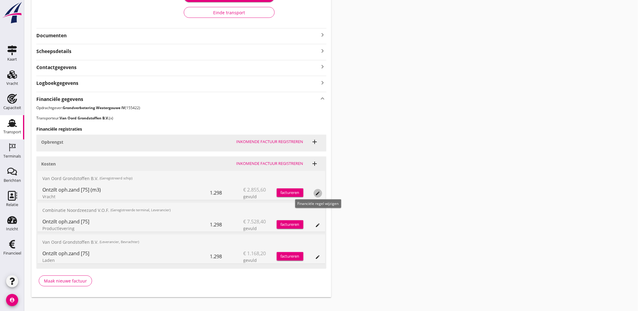
click at [320, 190] on button "edit" at bounding box center [318, 193] width 8 height 8
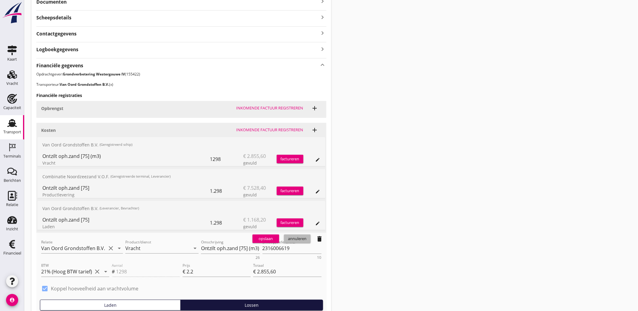
click at [301, 238] on div "annuleren" at bounding box center [297, 239] width 22 height 6
